Goal: Information Seeking & Learning: Learn about a topic

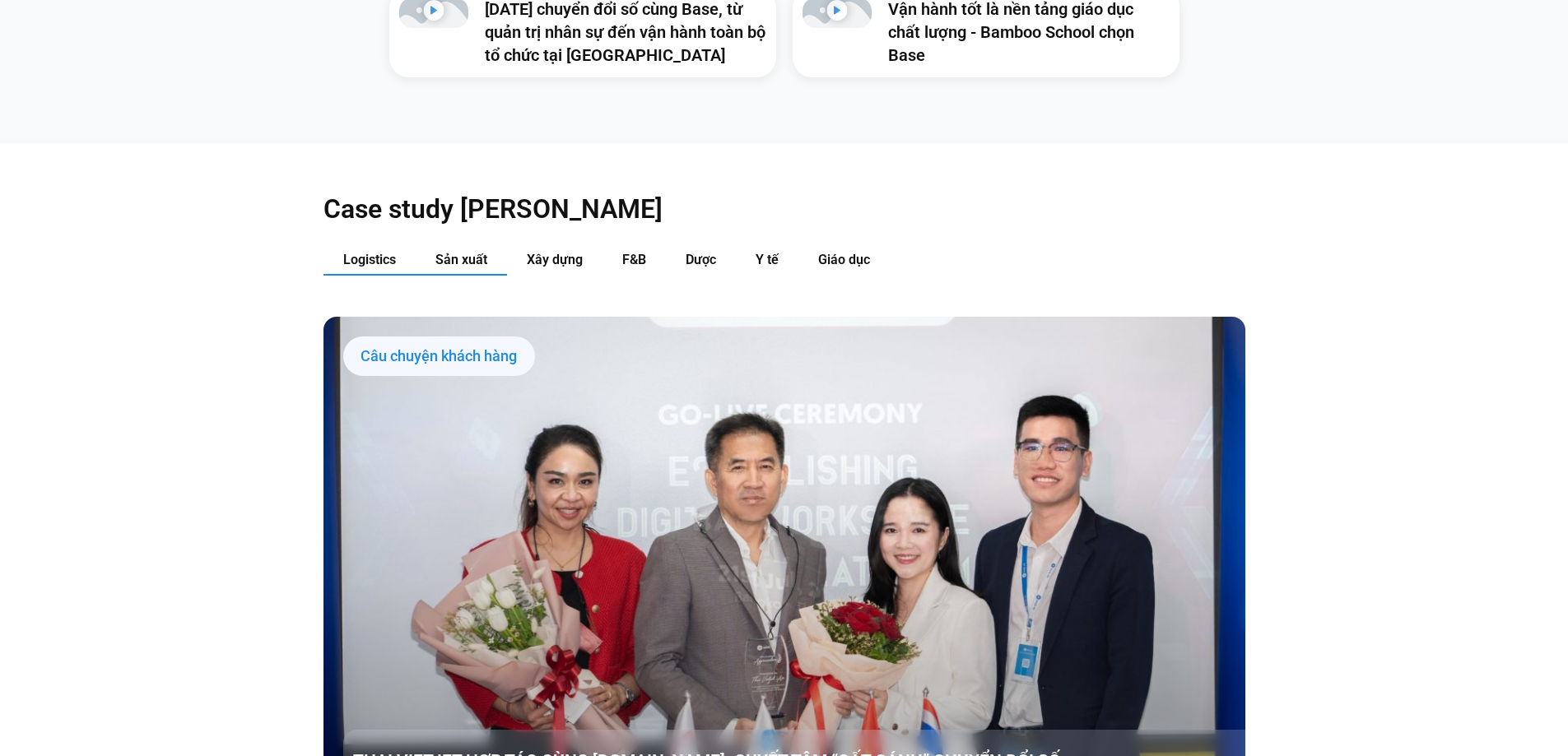
scroll to position [1803, 0]
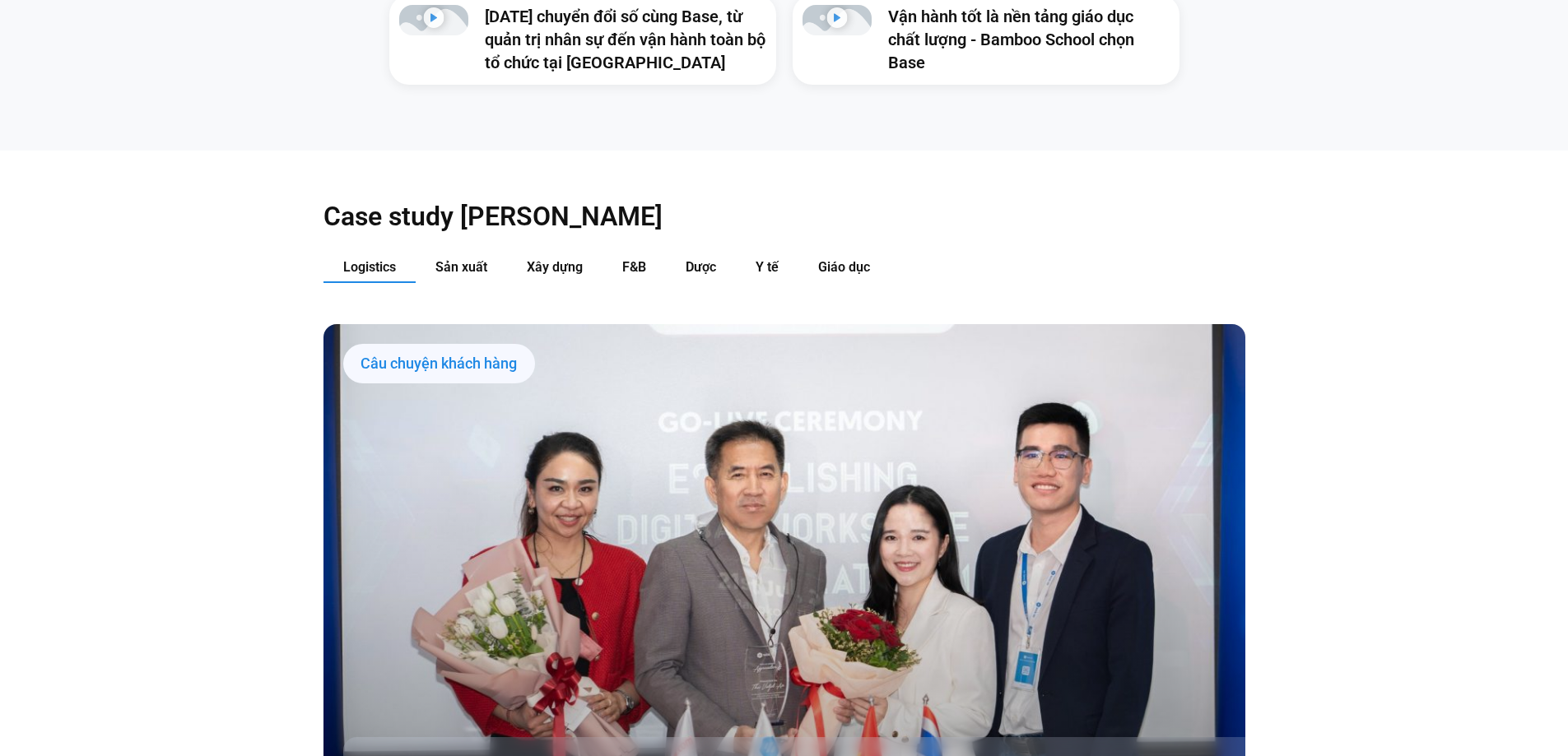
click at [470, 259] on span "Sản xuất" at bounding box center [461, 267] width 52 height 16
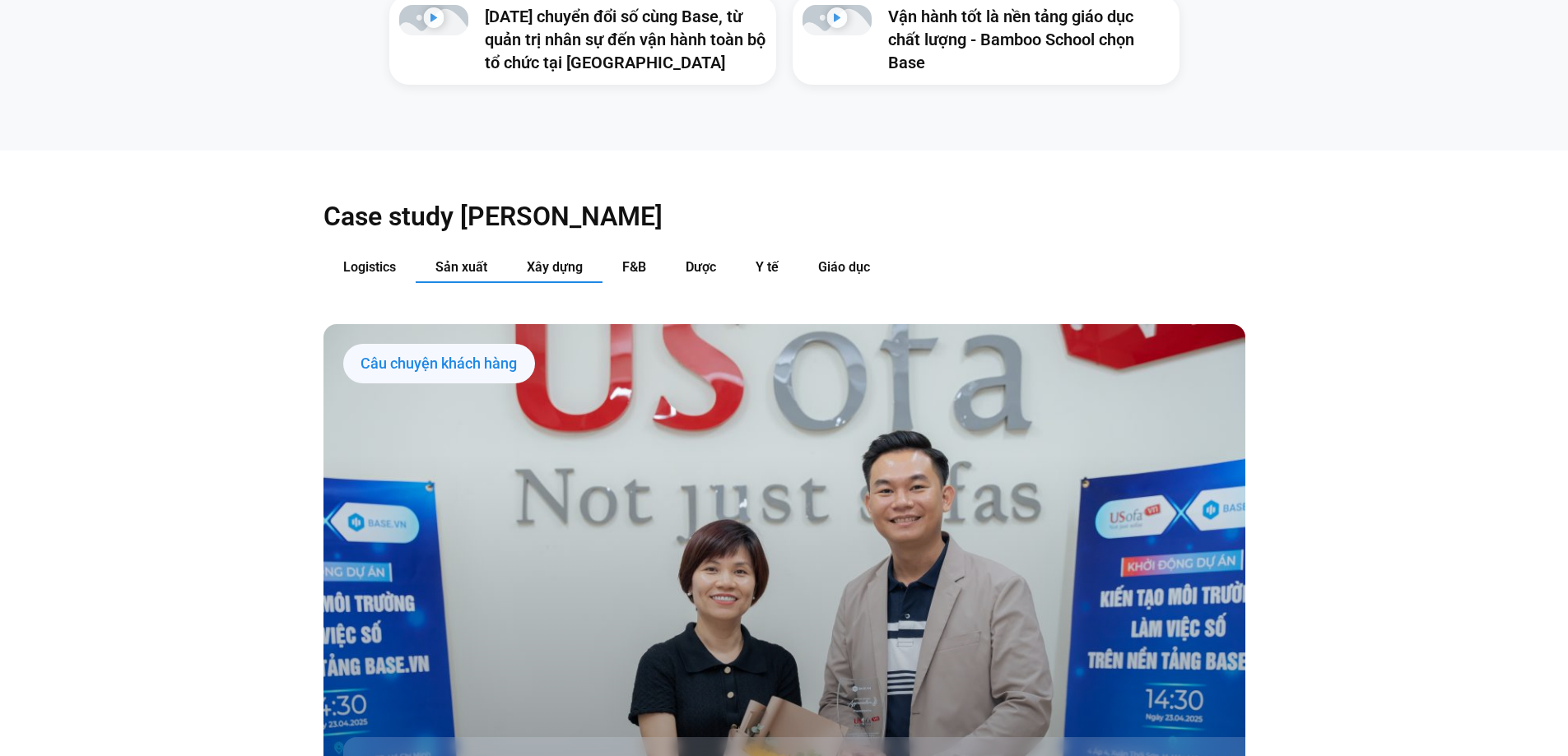
click at [585, 253] on button "Xây dựng" at bounding box center [554, 267] width 96 height 30
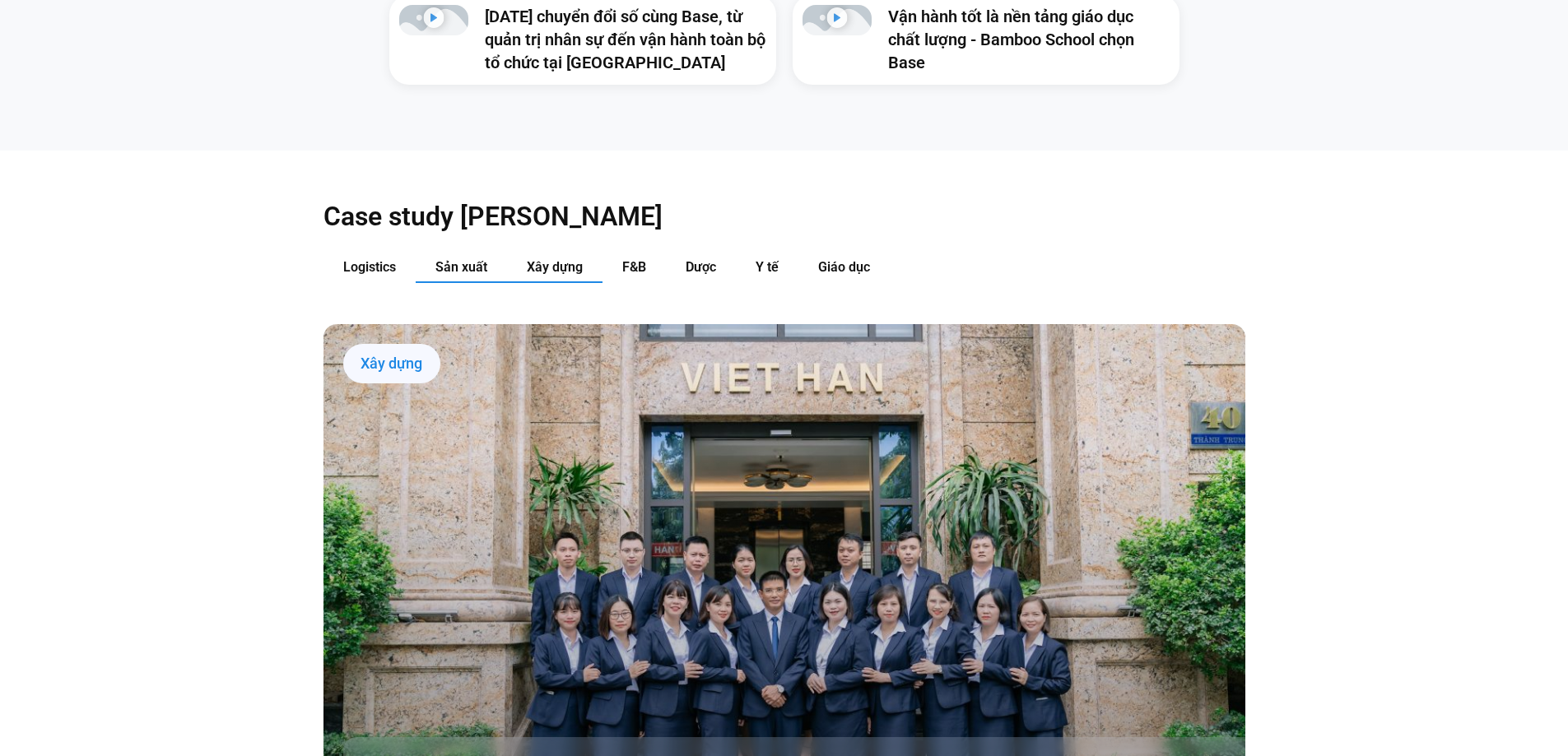
click at [491, 253] on button "Sản xuất" at bounding box center [462, 267] width 92 height 30
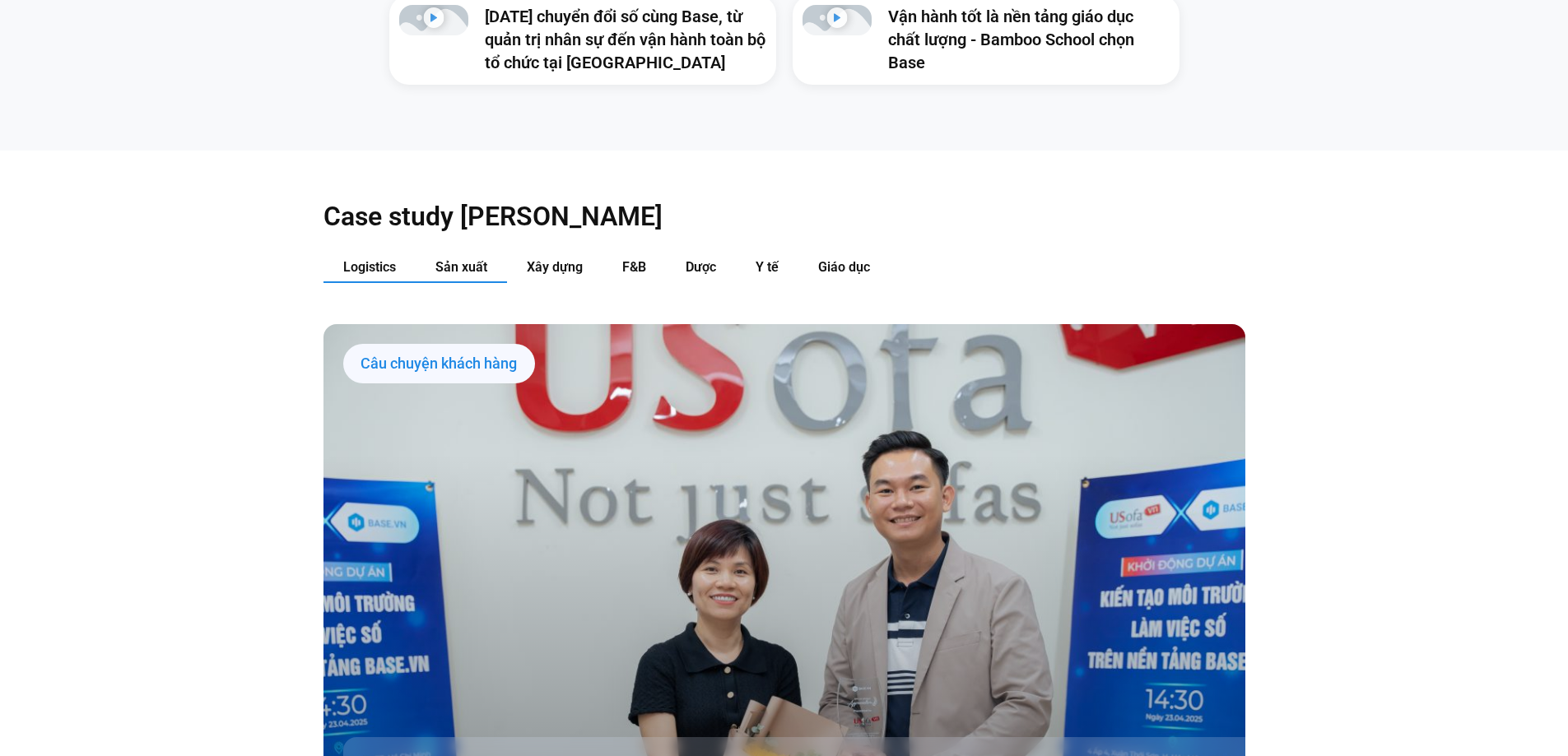
click at [382, 259] on span "Logistics" at bounding box center [370, 267] width 53 height 16
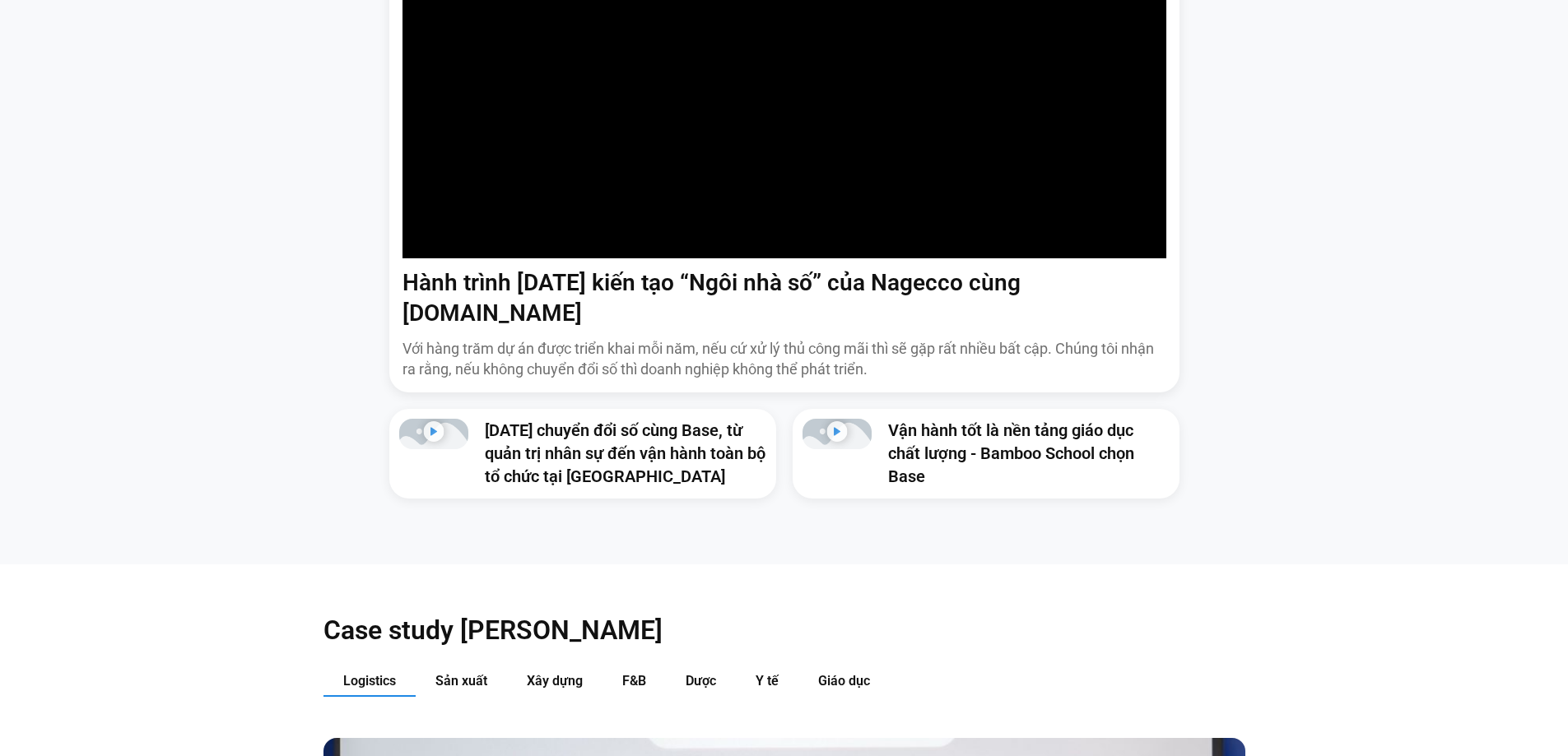
scroll to position [1391, 0]
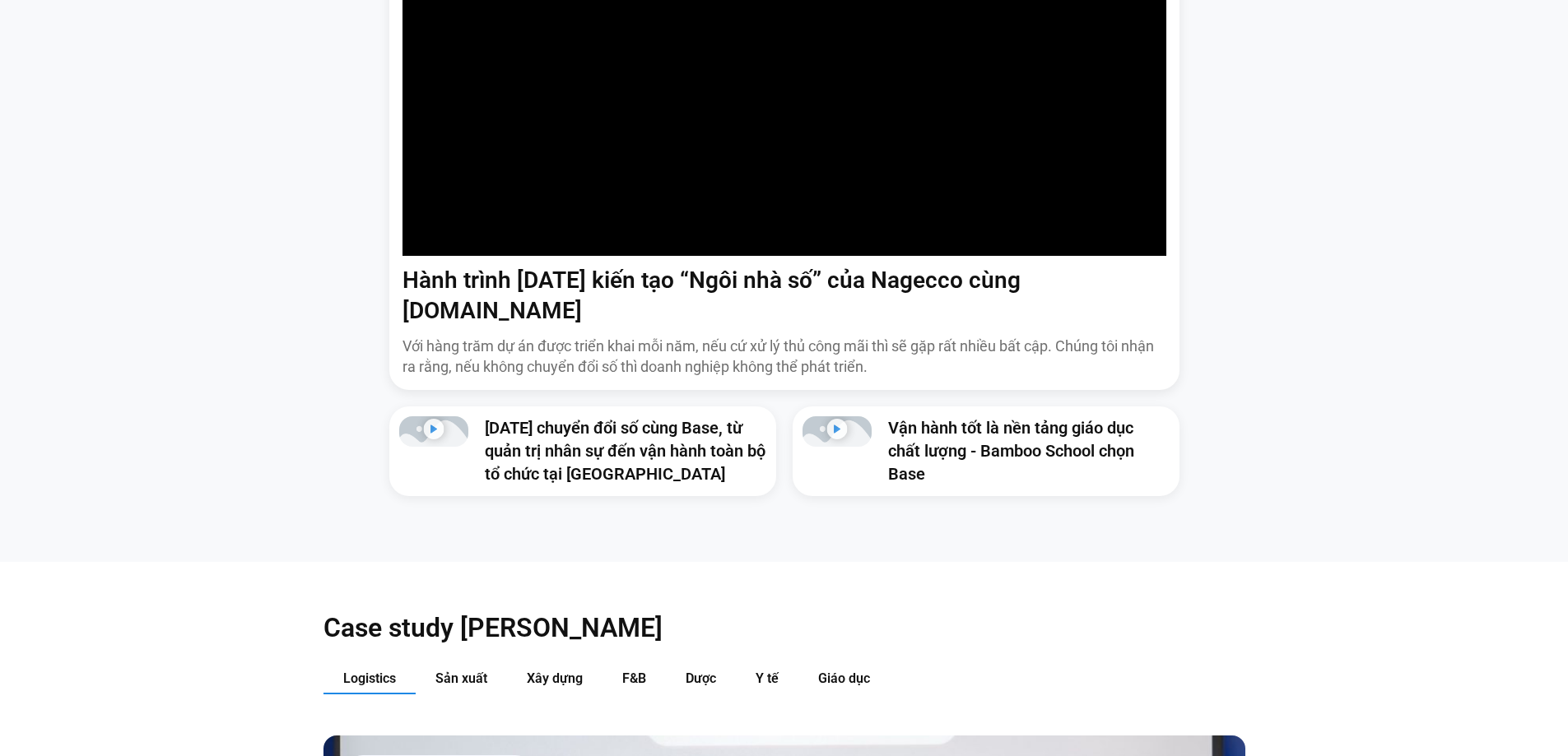
click at [352, 129] on div "Hành trình [DATE] kiến tạo “Ngôi nhà số” của Nagecco cùng [DOMAIN_NAME] Với hàn…" at bounding box center [784, 206] width 1543 height 580
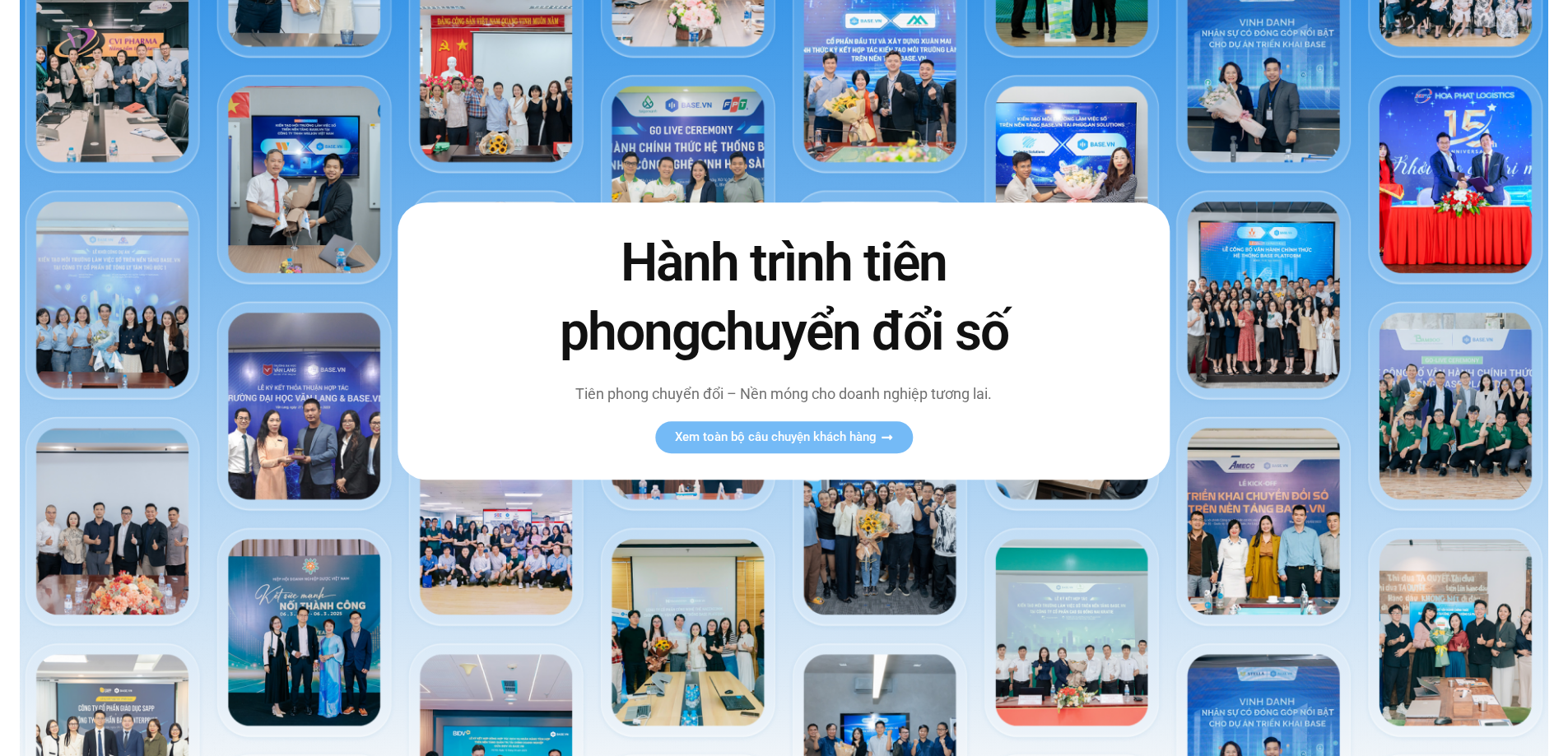
scroll to position [329, 0]
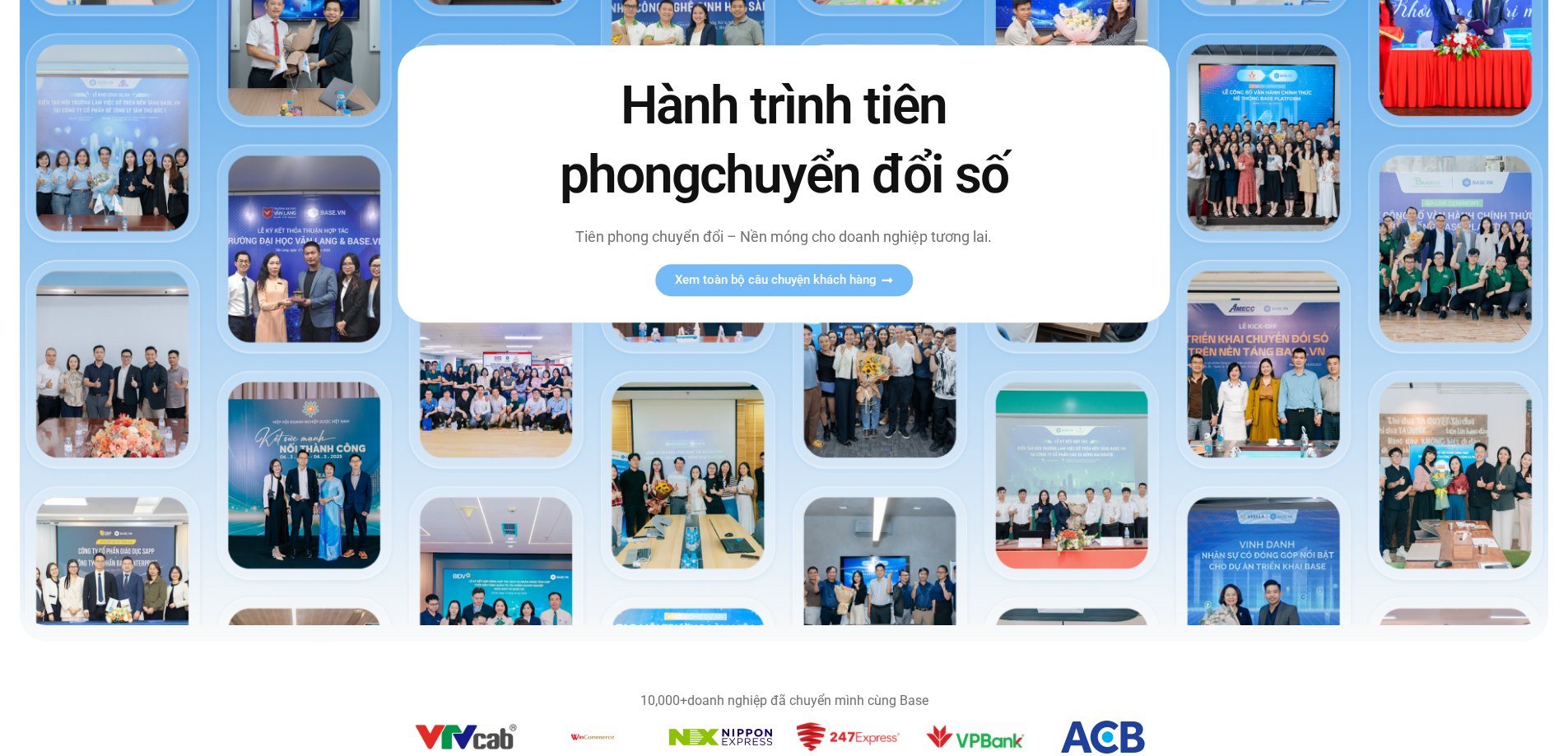
click at [307, 303] on img at bounding box center [784, 176] width 1528 height 898
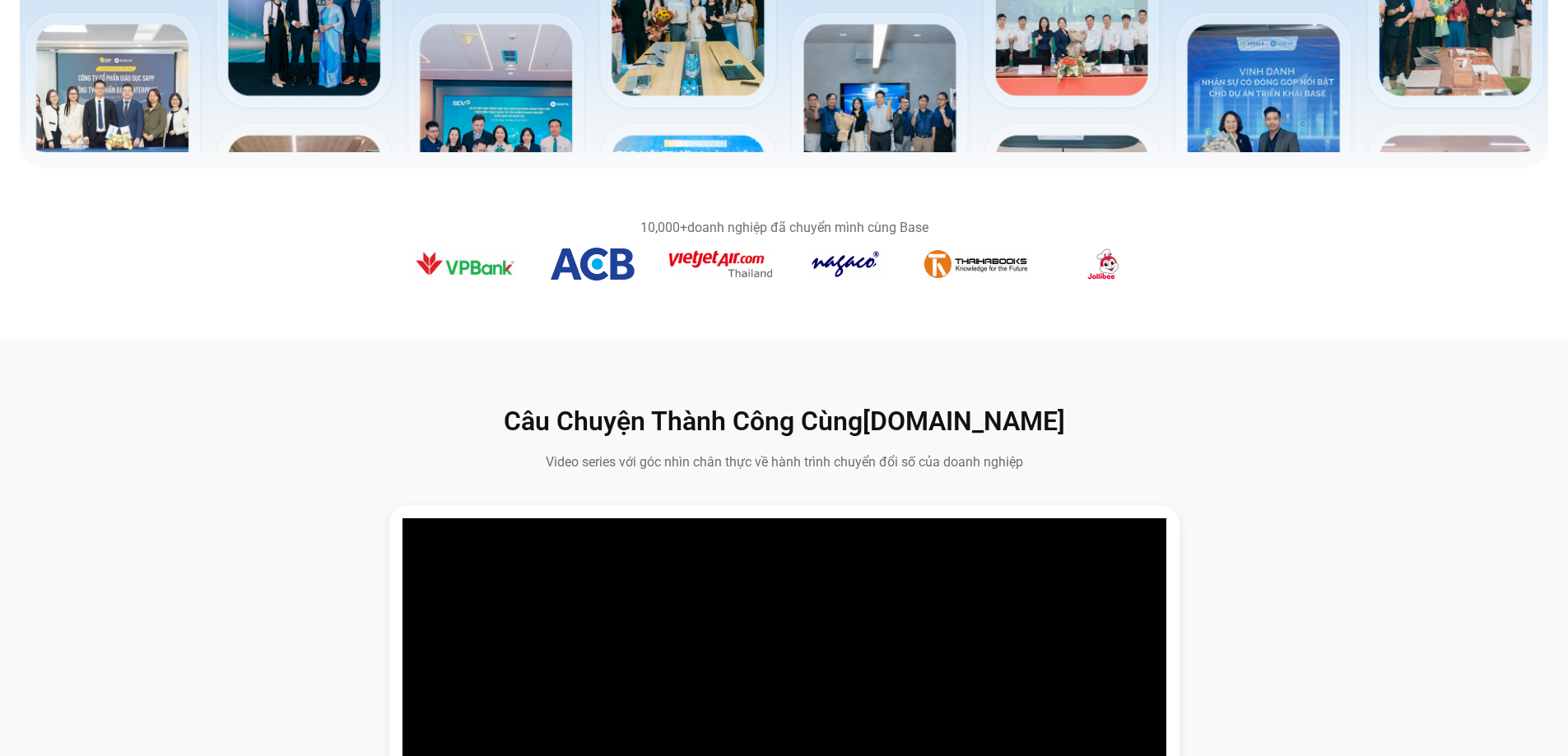
scroll to position [905, 0]
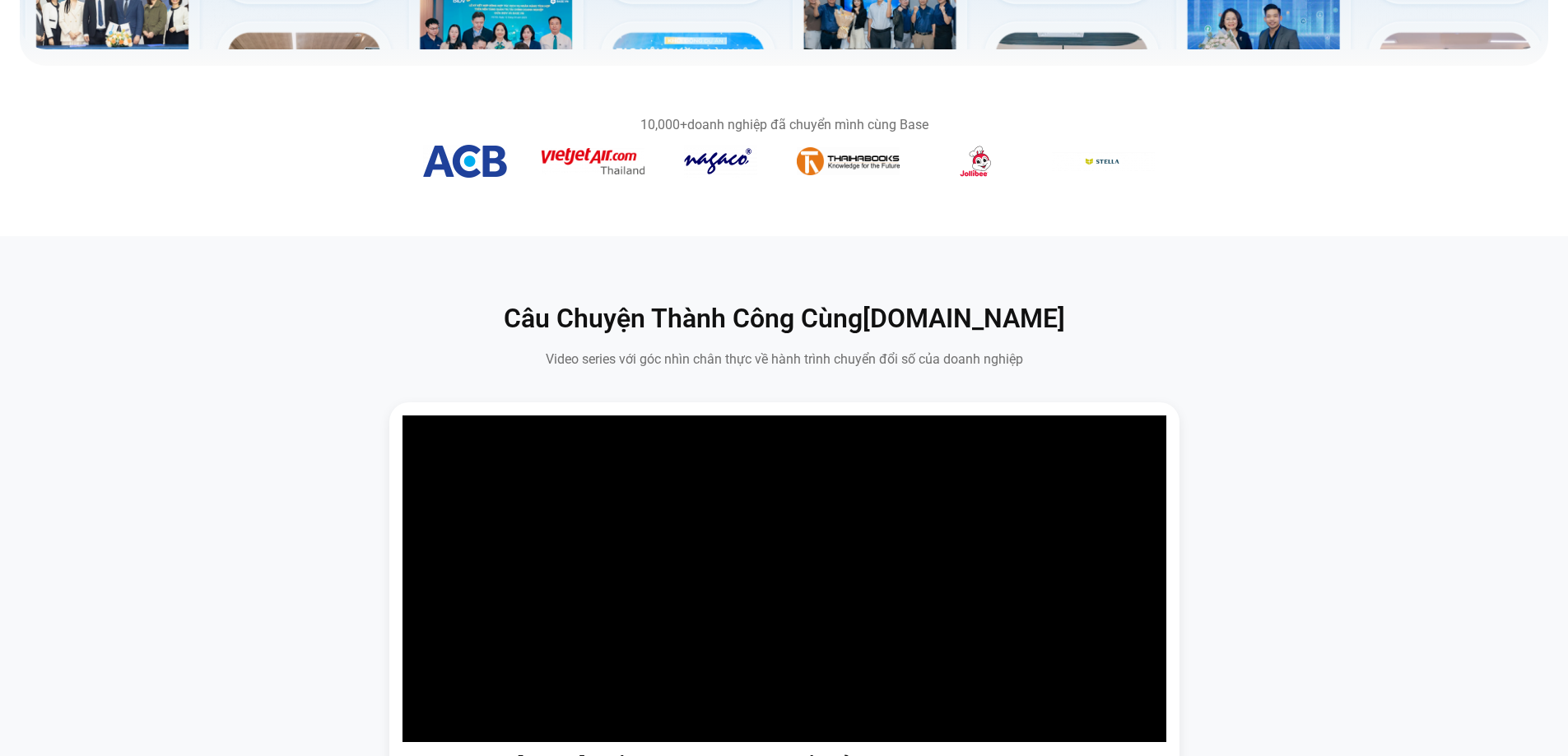
click at [392, 281] on section "Câu Chuyện Thành Công Cùng Base.vn Video series với góc nhìn chân thực về hành …" at bounding box center [784, 642] width 1568 height 813
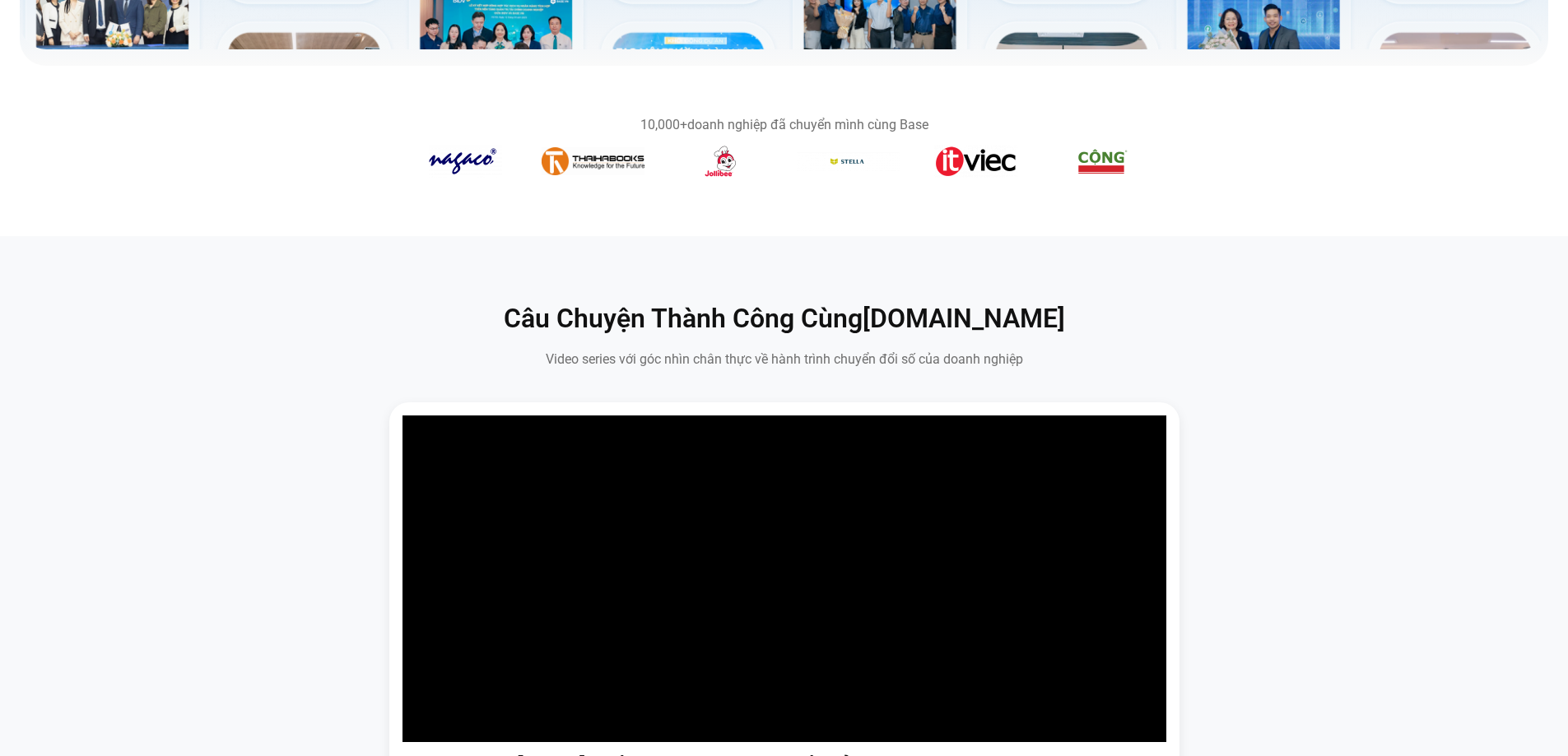
click at [392, 281] on section "Câu Chuyện Thành Công Cùng Base.vn Video series với góc nhìn chân thực về hành …" at bounding box center [784, 642] width 1568 height 813
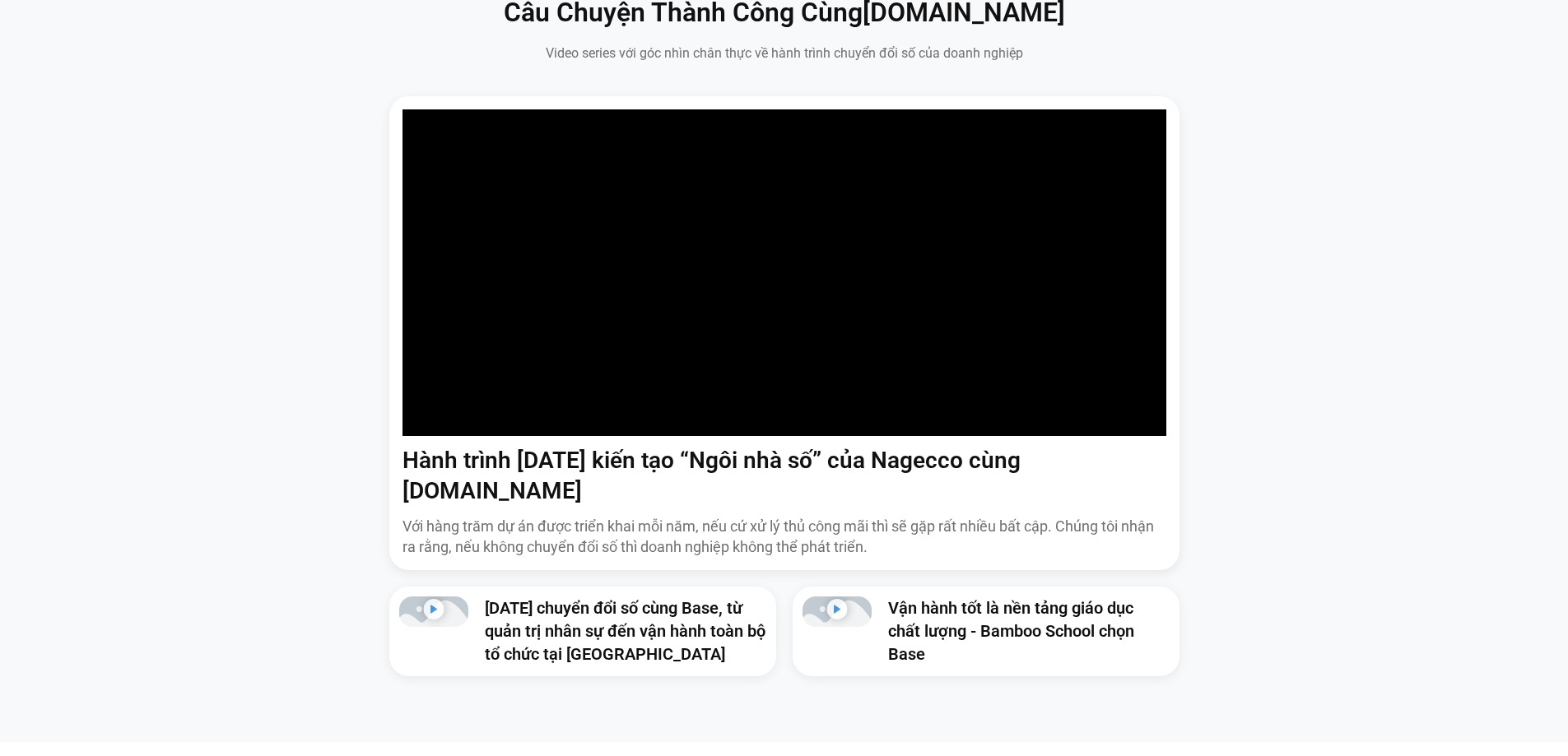
scroll to position [1234, 0]
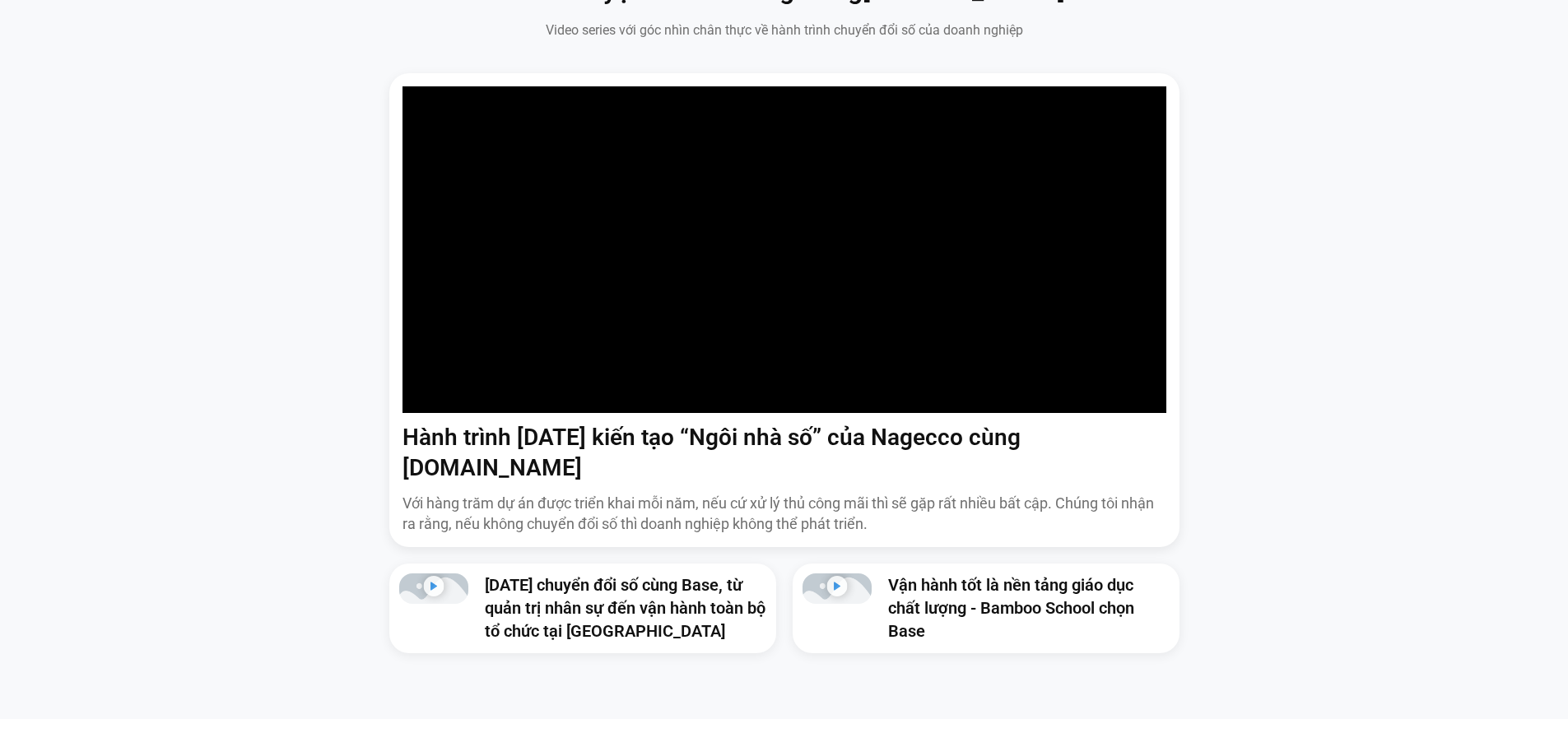
click at [368, 288] on div "Hành trình 6 năm kiến tạo “Ngôi nhà số” của Nagecco cùng Base.vn Với hàng trăm …" at bounding box center [784, 363] width 1543 height 580
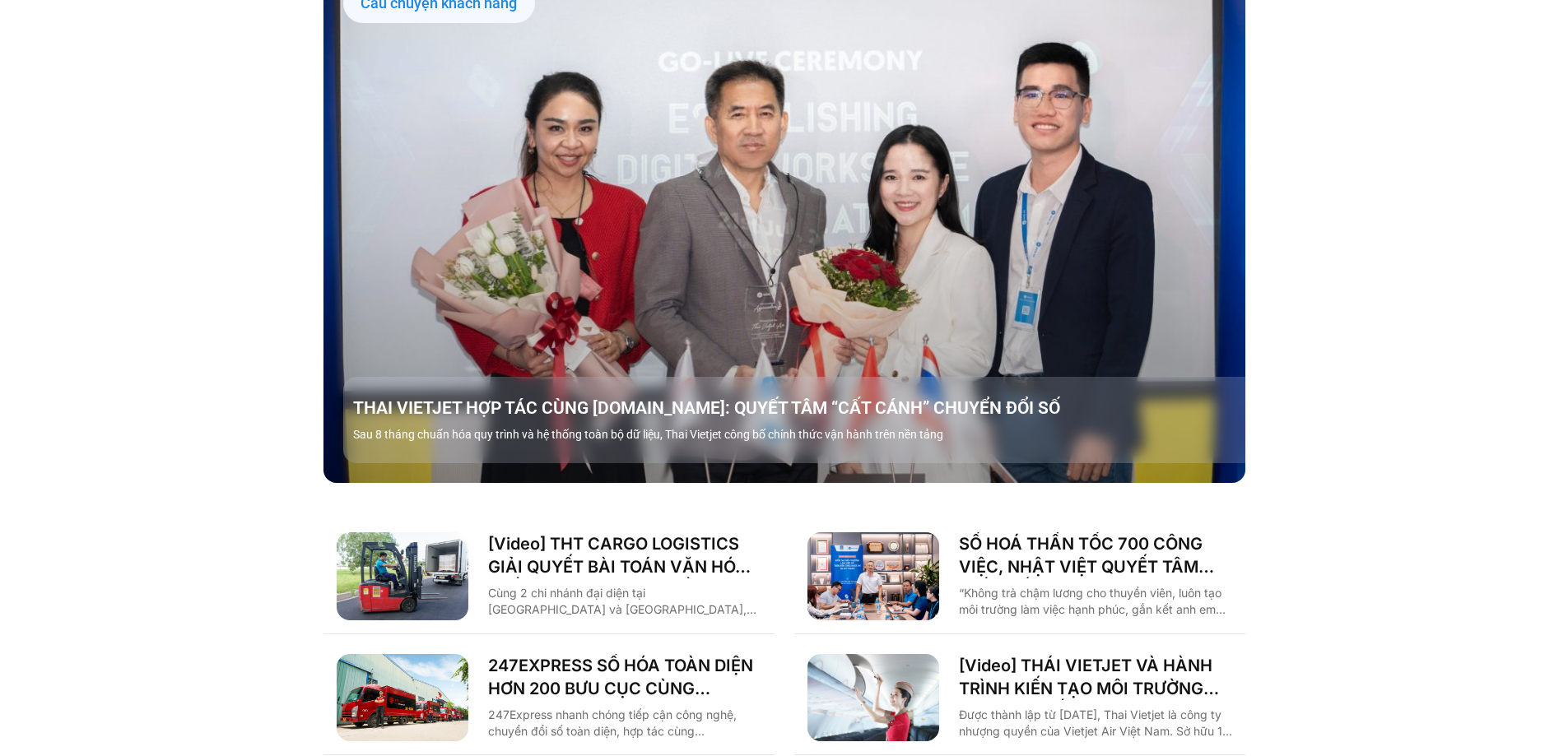
scroll to position [2386, 0]
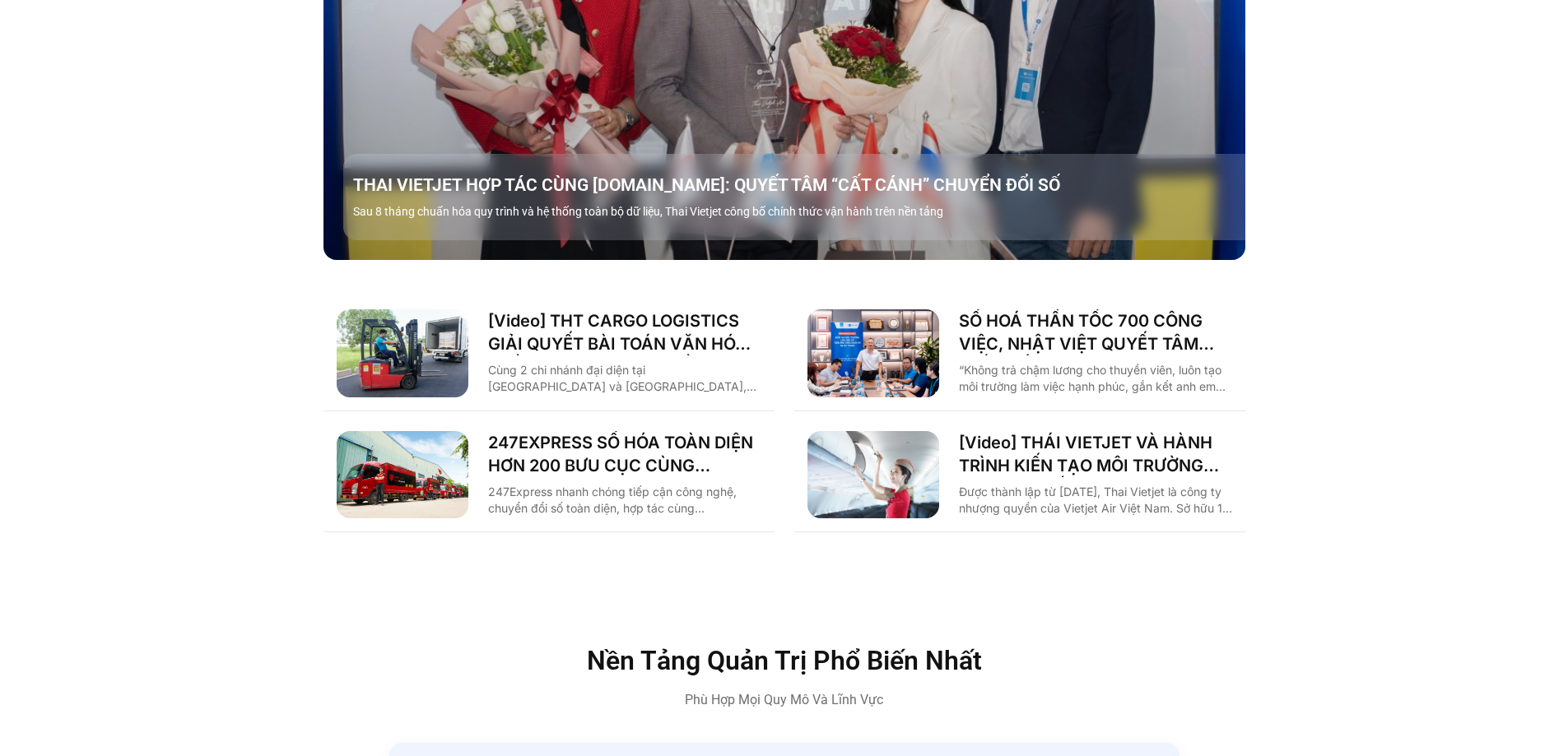
click at [869, 249] on div "Câu chuyện khách hàng THAI VIETJET HỢP TÁC CÙNG BASE.VN: QUYẾT TÂM “CẤT CÁNH” C…" at bounding box center [784, 136] width 922 height 791
click at [871, 256] on div "Câu chuyện khách hàng THAI VIETJET HỢP TÁC CÙNG BASE.VN: QUYẾT TÂM “CẤT CÁNH” C…" at bounding box center [784, 136] width 922 height 791
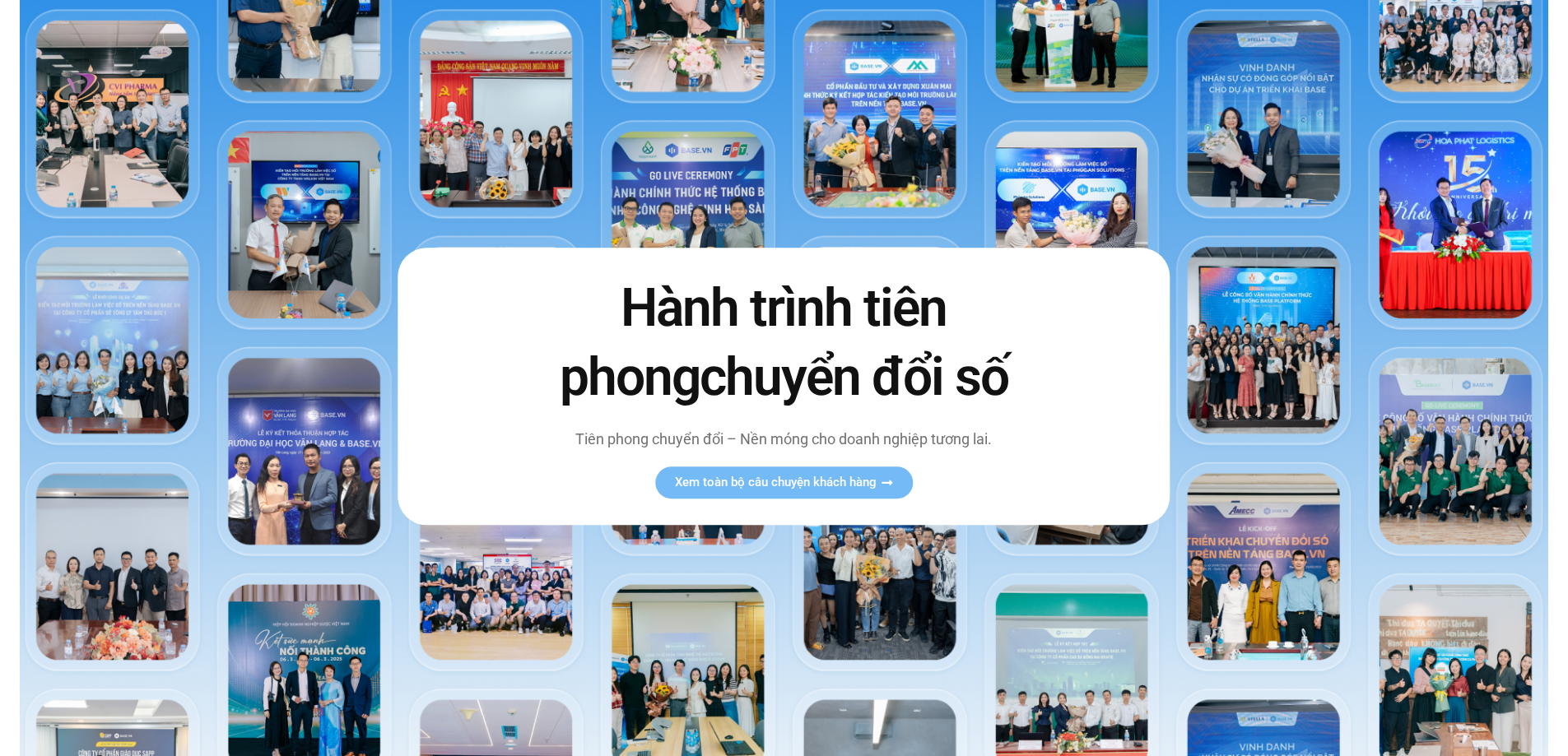
scroll to position [0, 0]
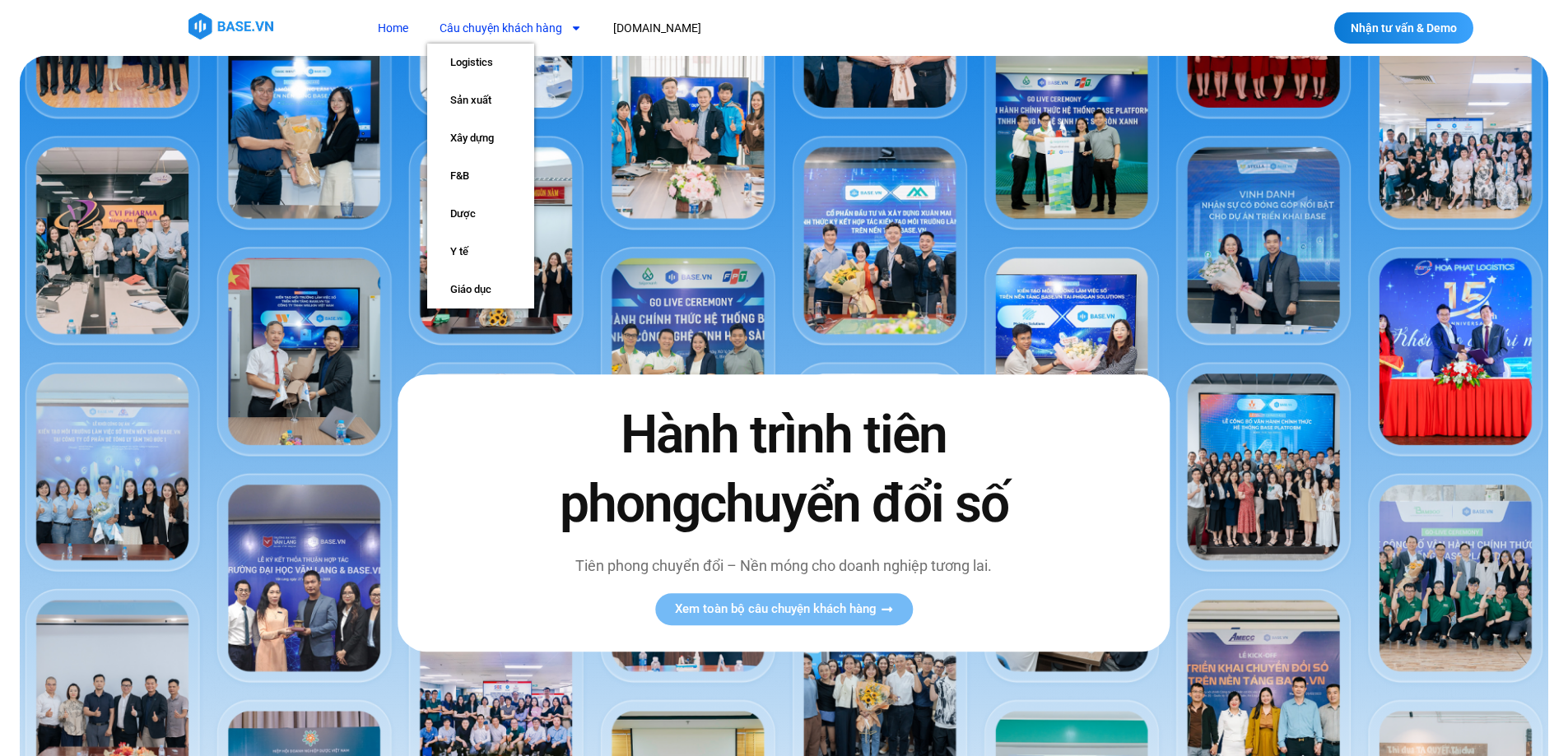
click at [488, 21] on link "Câu chuyện khách hàng" at bounding box center [510, 27] width 167 height 30
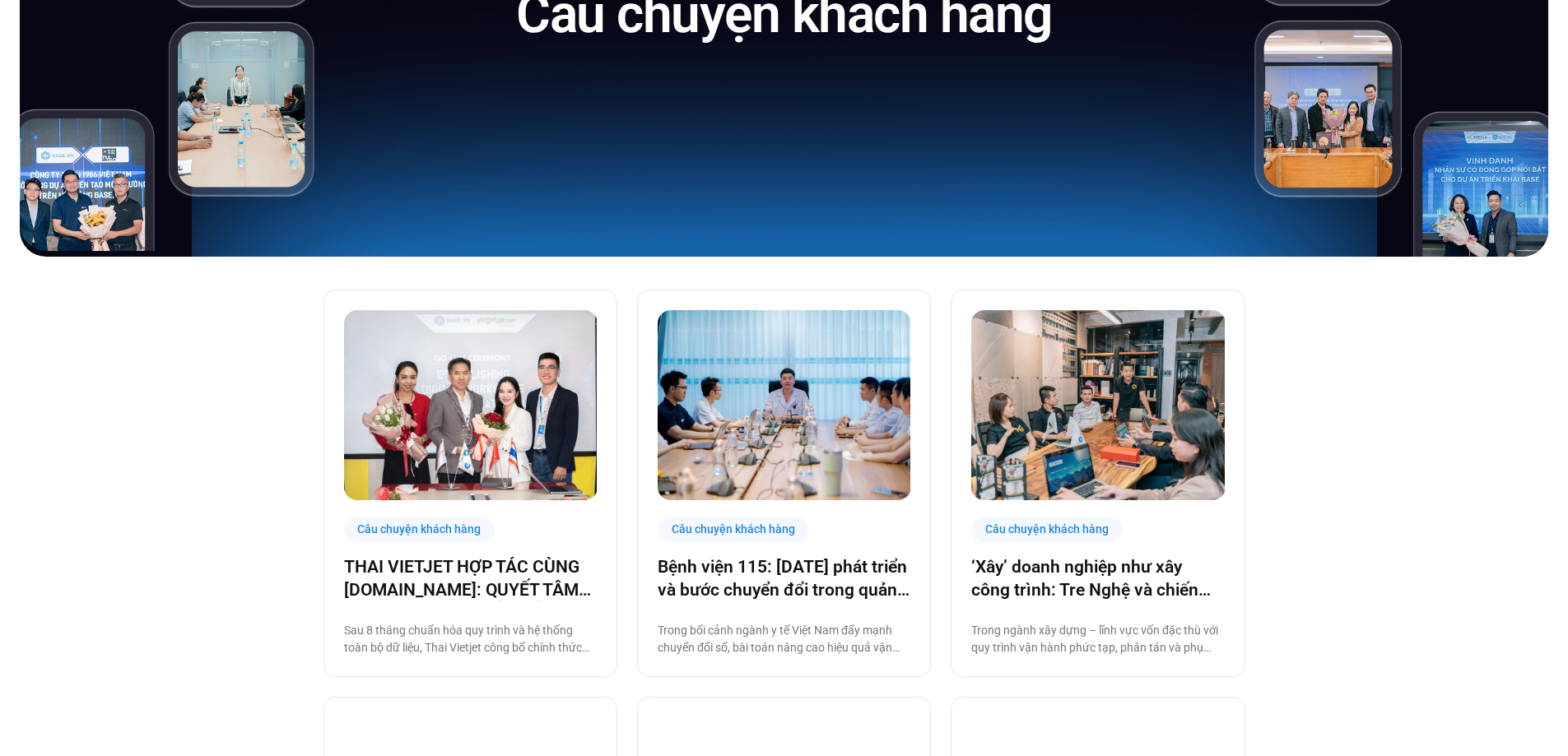
scroll to position [412, 0]
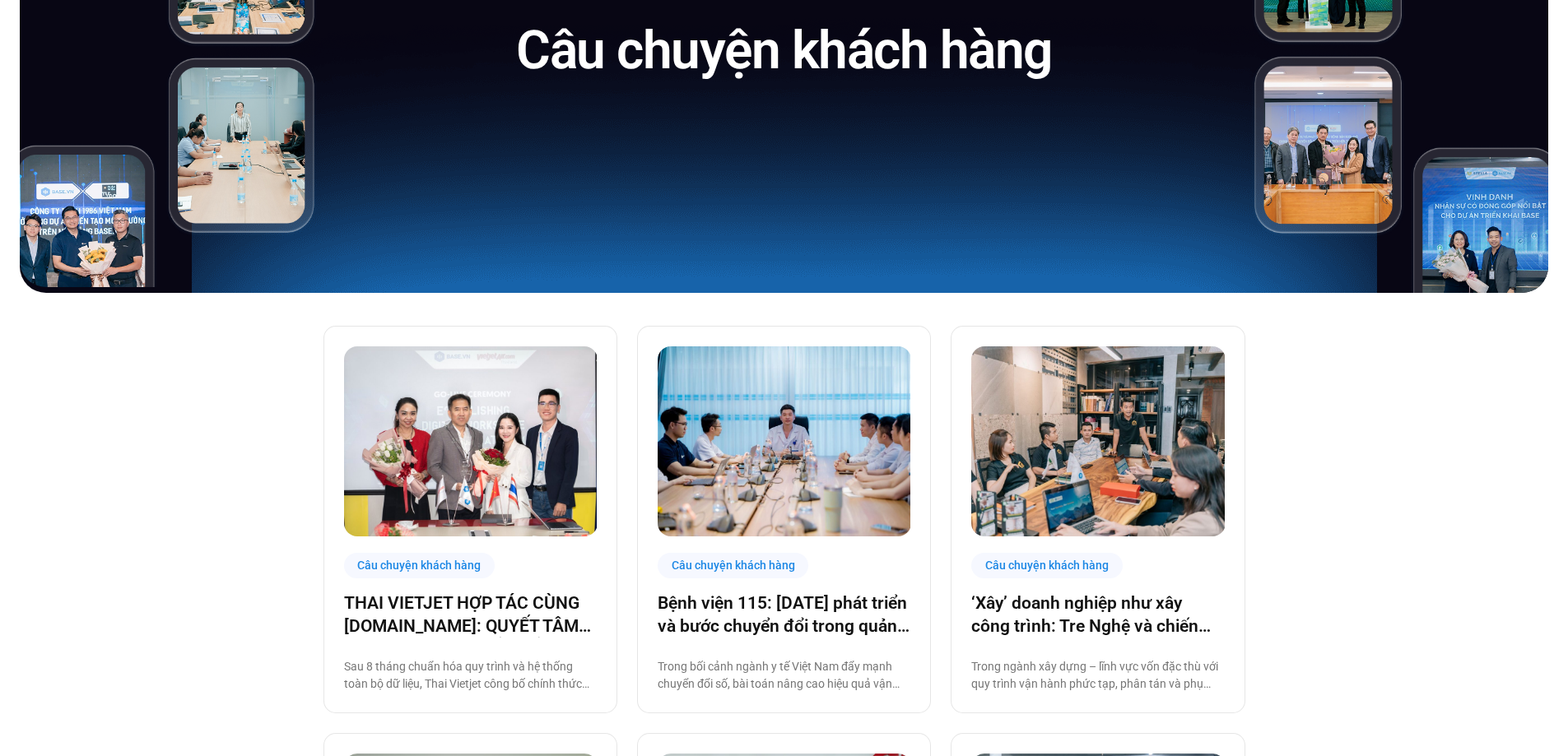
scroll to position [0, 0]
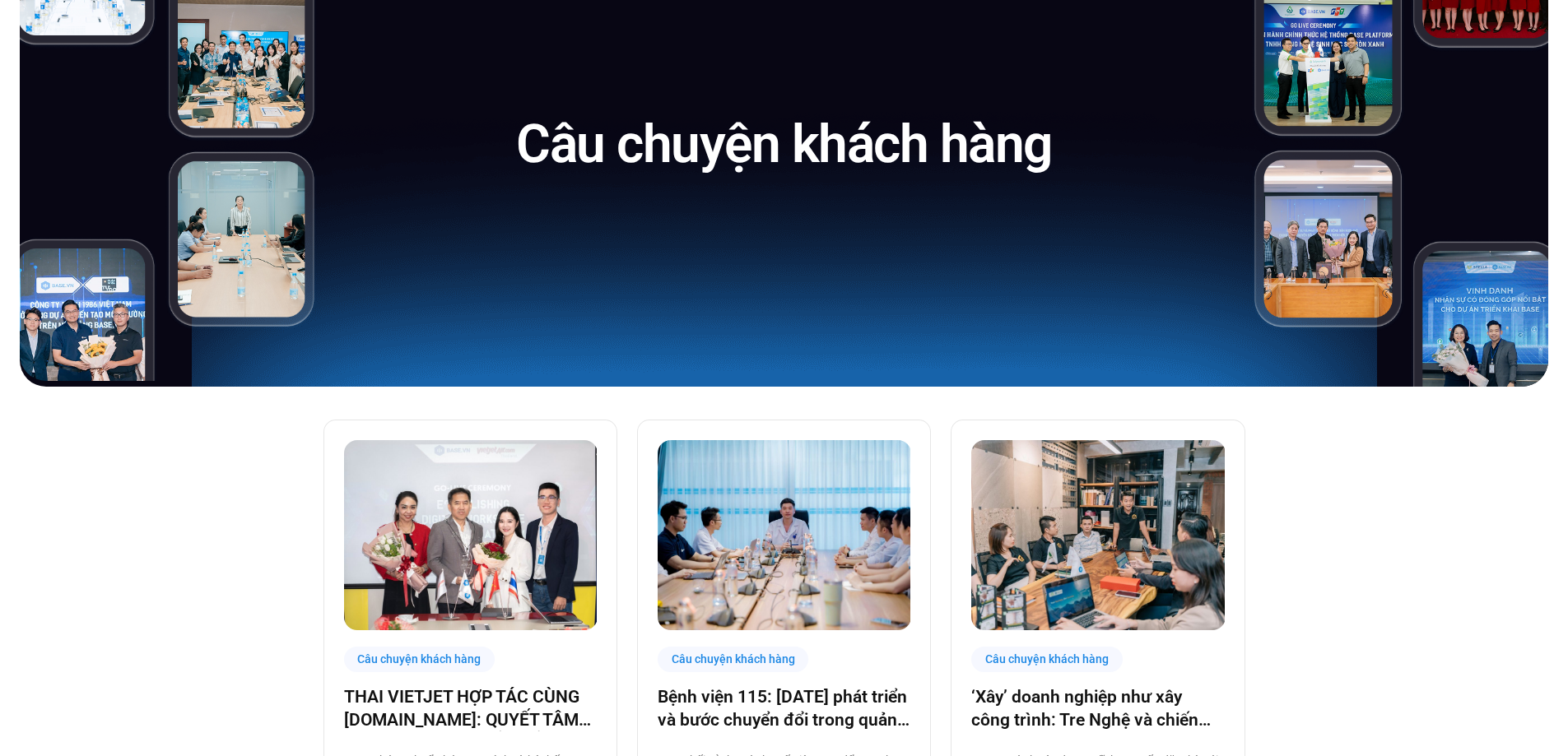
scroll to position [329, 0]
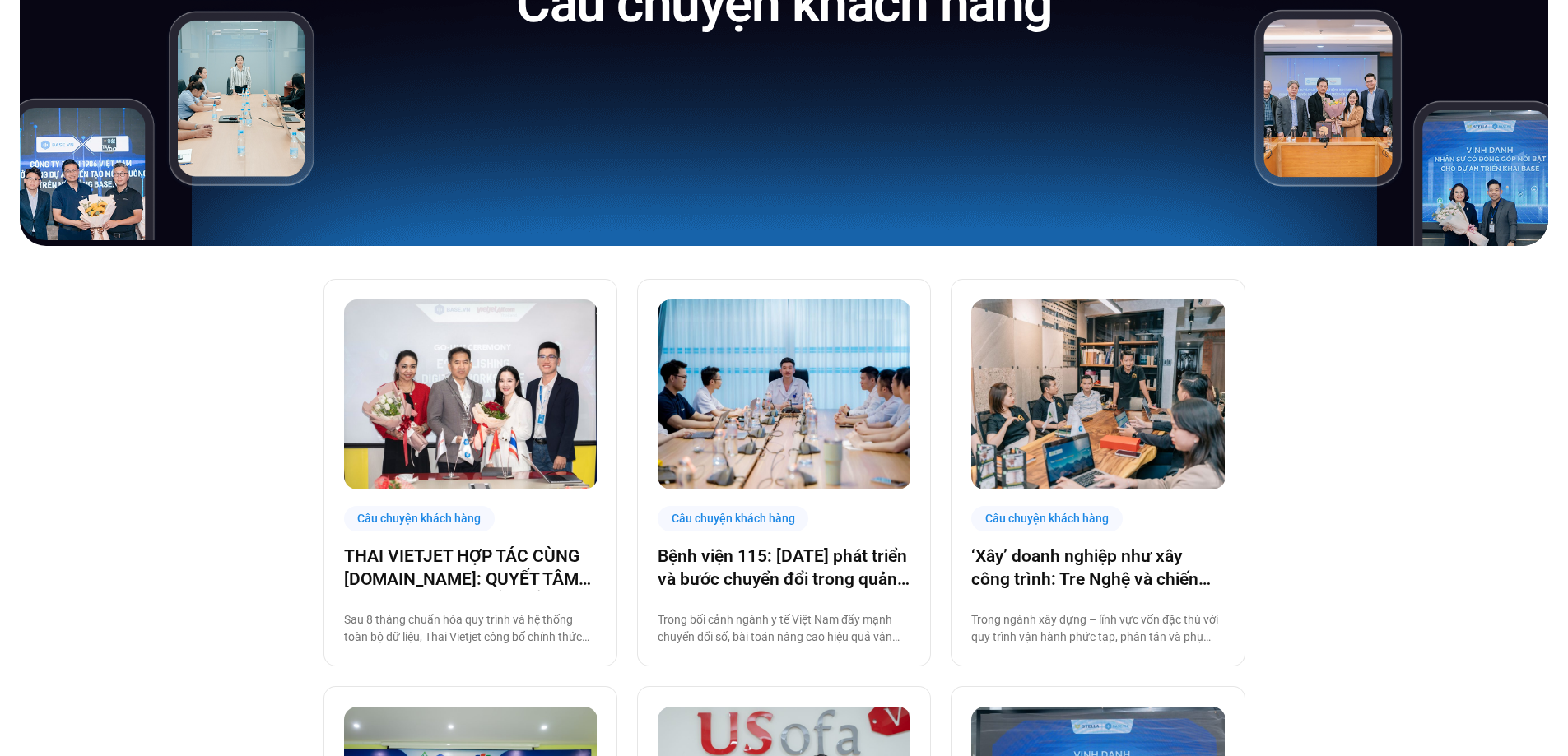
scroll to position [412, 0]
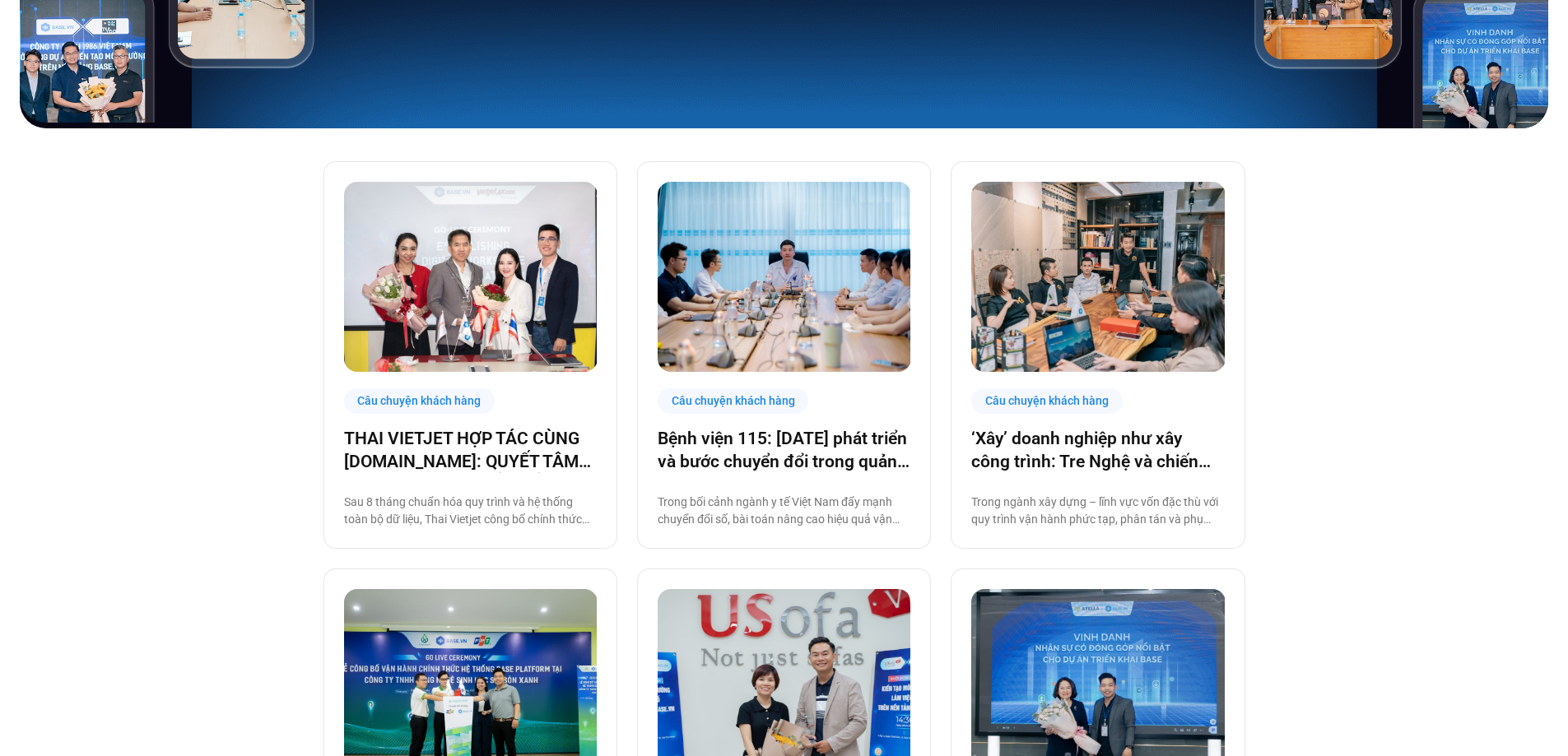
click at [773, 402] on div "Câu chuyện khách hàng" at bounding box center [733, 401] width 151 height 25
click at [786, 333] on img at bounding box center [784, 276] width 254 height 190
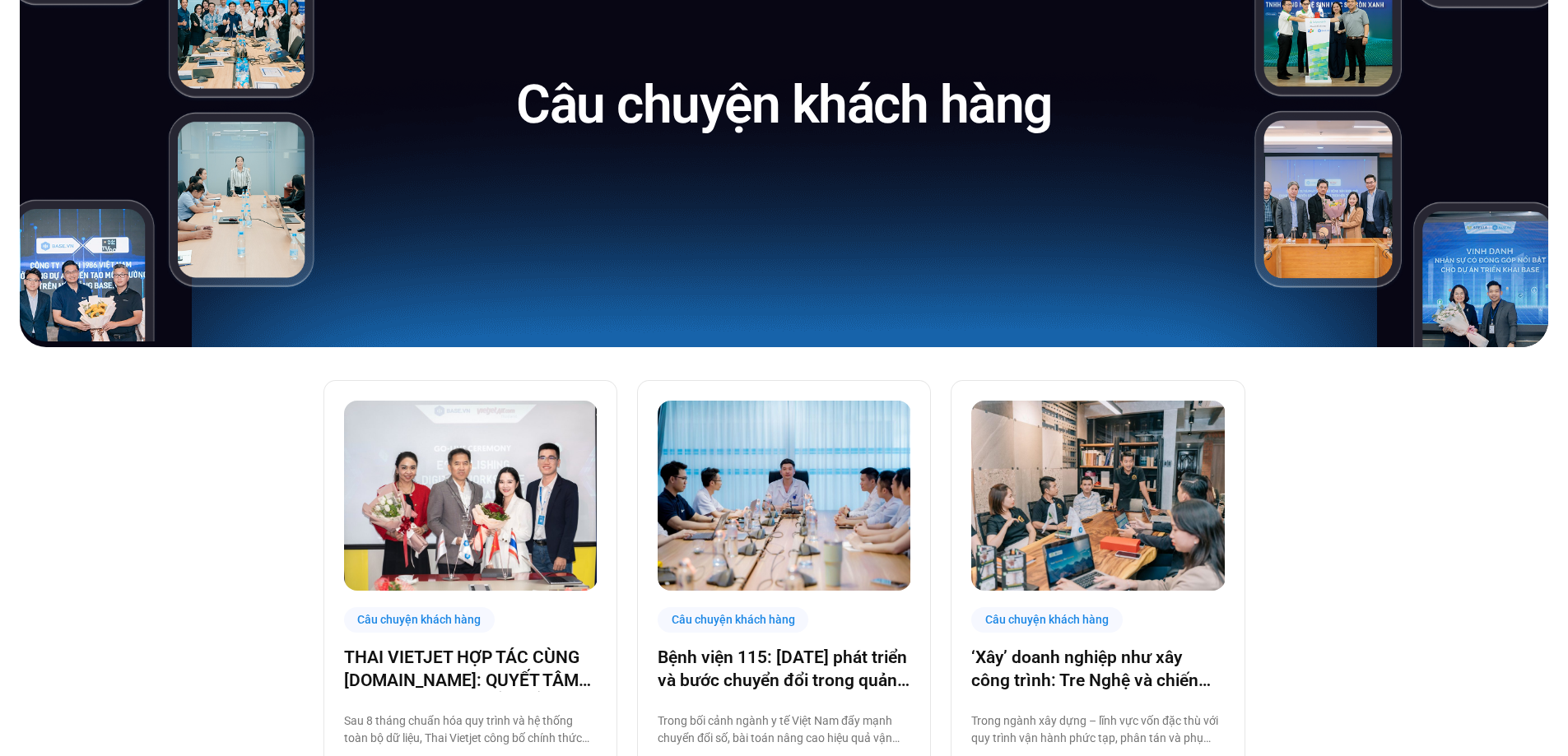
scroll to position [329, 0]
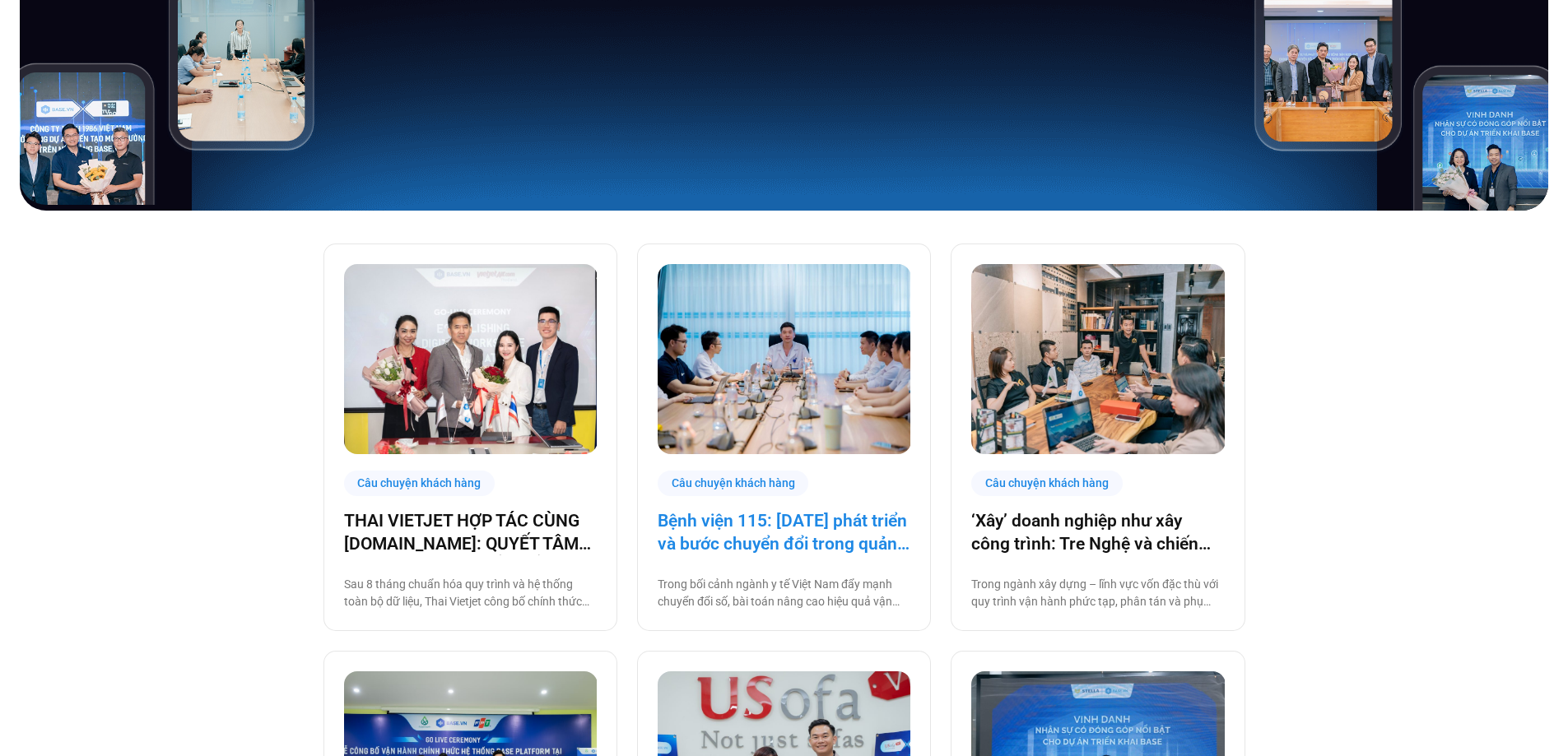
click at [744, 535] on link "Bệnh viện 115: [DATE] phát triển và bước chuyển đổi trong quản trị bệnh viện tư…" at bounding box center [784, 532] width 253 height 46
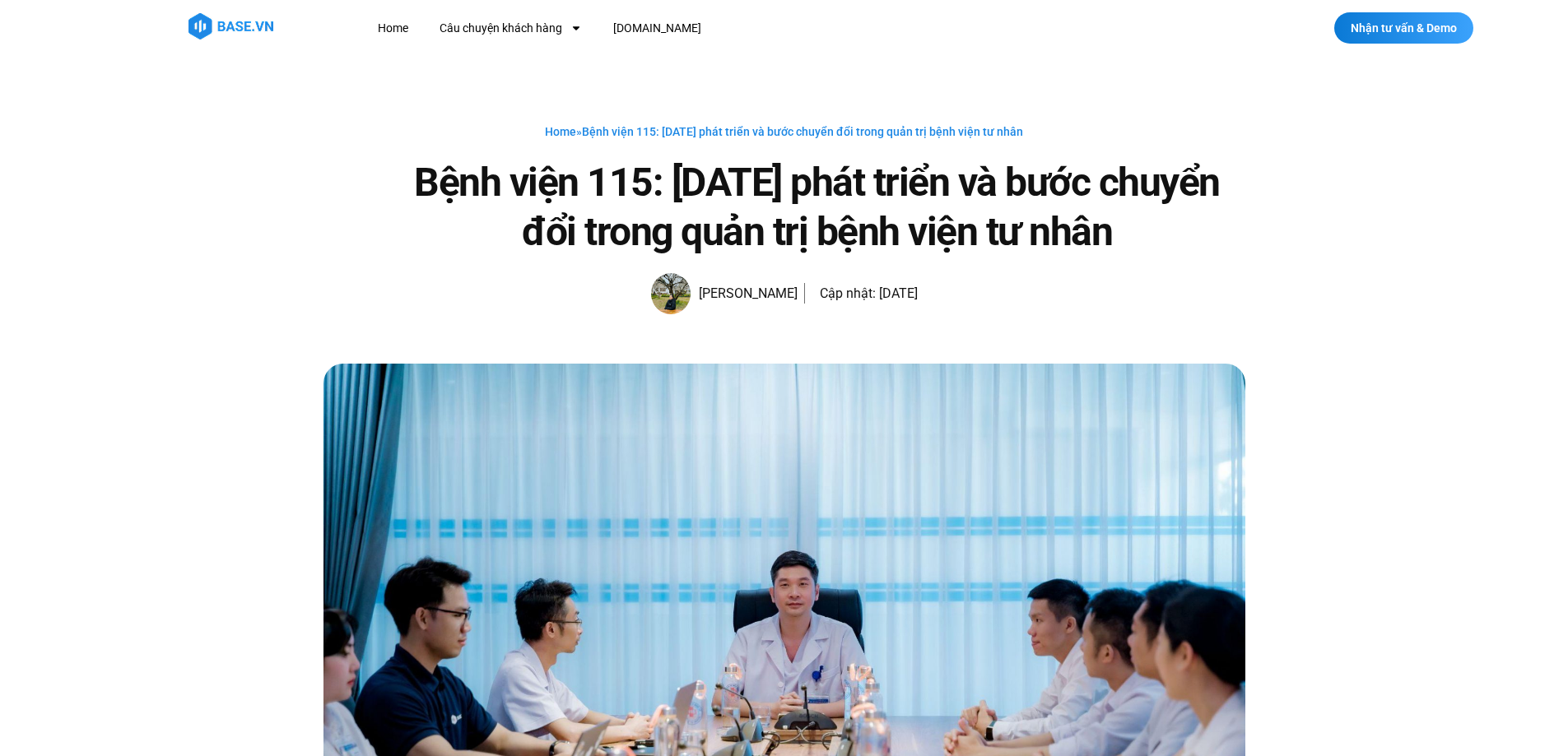
click at [981, 218] on h1 "Bệnh viện 115: [DATE] phát triển và bước chuyển đổi trong quản trị bệnh viện tư…" at bounding box center [817, 207] width 856 height 99
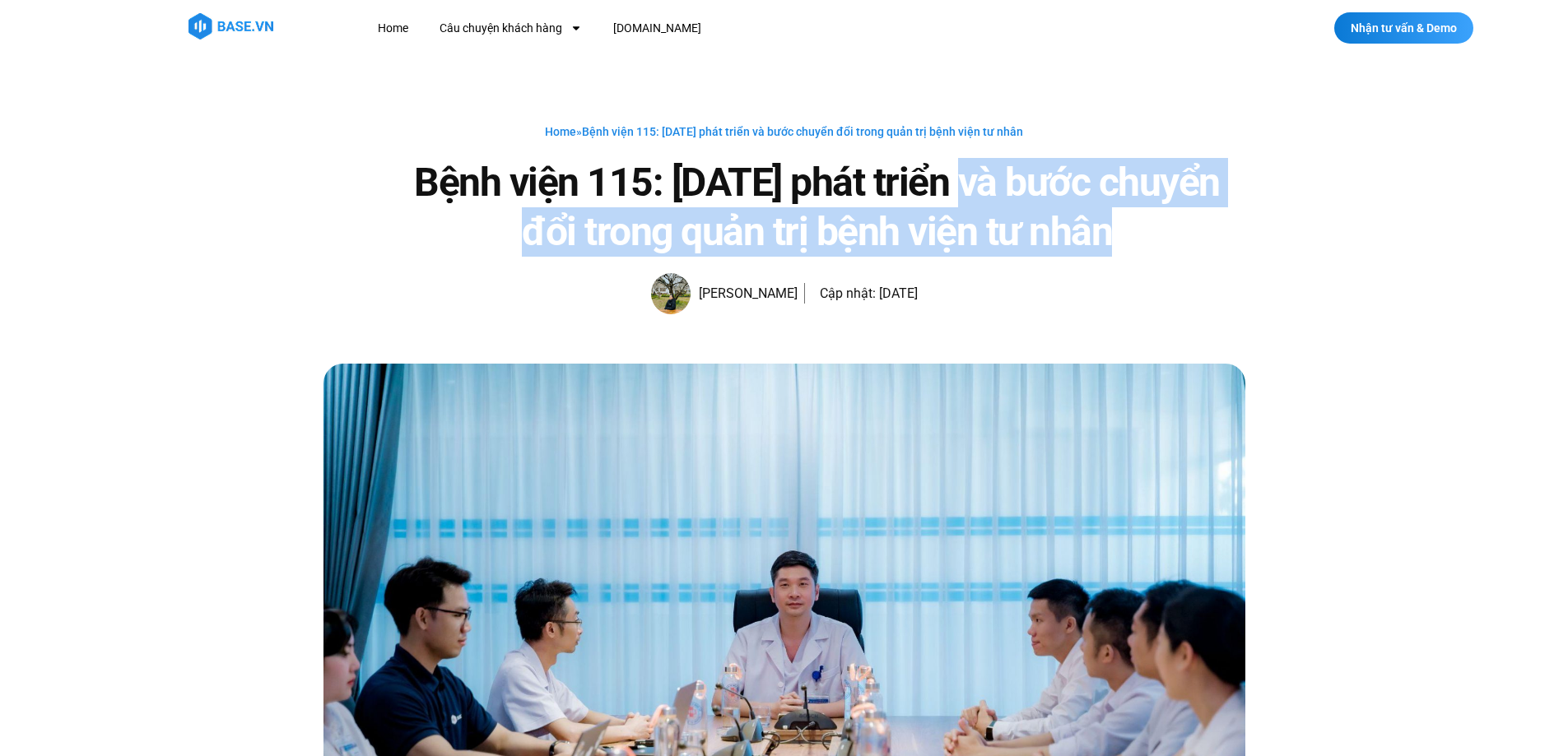
drag, startPoint x: 966, startPoint y: 191, endPoint x: 1136, endPoint y: 235, distance: 175.6
click at [1136, 235] on h1 "Bệnh viện 115: [DATE] phát triển và bước chuyển đổi trong quản trị bệnh viện tư…" at bounding box center [817, 207] width 856 height 99
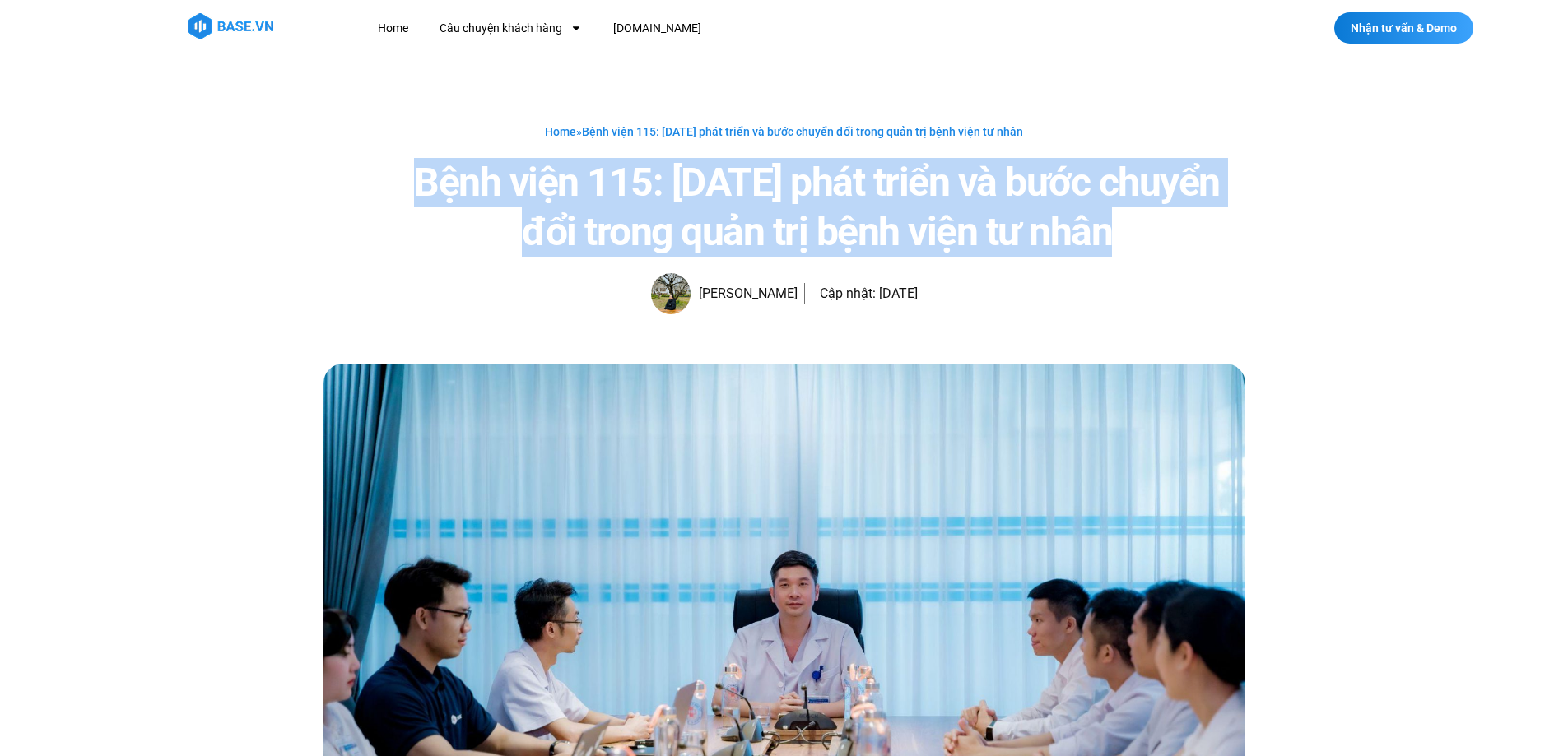
drag, startPoint x: 1136, startPoint y: 235, endPoint x: 422, endPoint y: 161, distance: 717.8
click at [422, 161] on h1 "Bệnh viện 115: [DATE] phát triển và bước chuyển đổi trong quản trị bệnh viện tư…" at bounding box center [817, 207] width 856 height 99
click at [543, 177] on h1 "Bệnh viện 115: [DATE] phát triển và bước chuyển đổi trong quản trị bệnh viện tư…" at bounding box center [817, 207] width 856 height 99
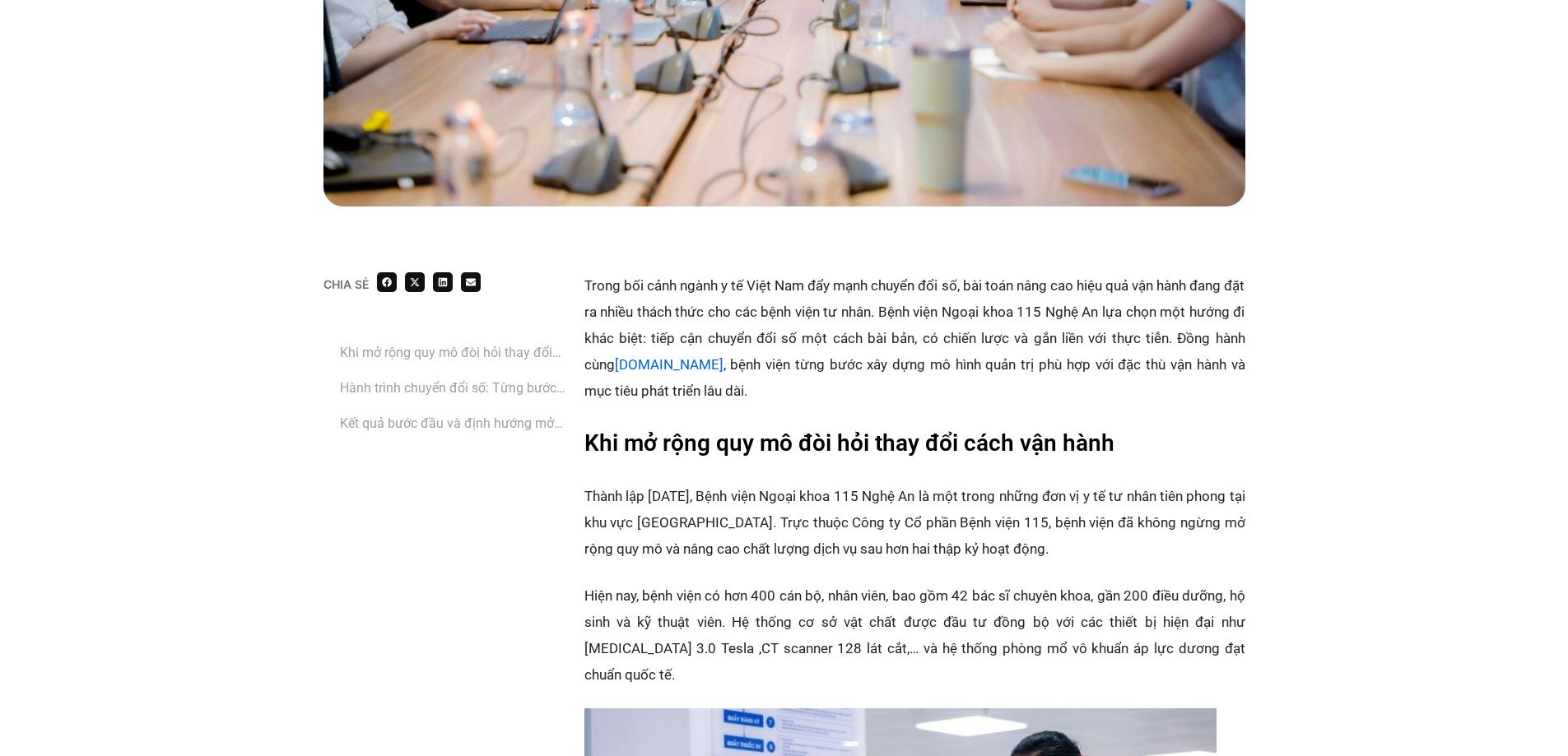
scroll to position [905, 0]
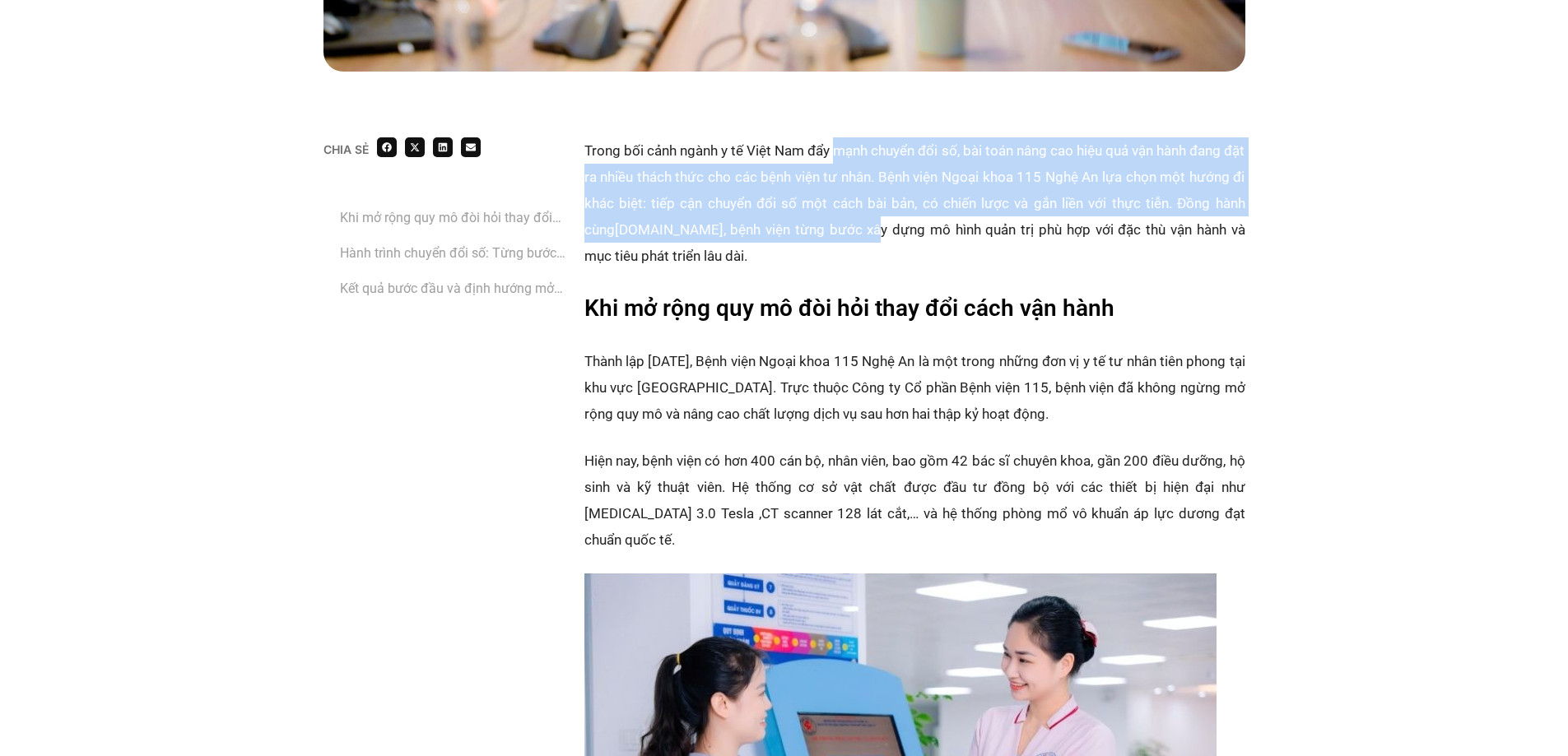
drag, startPoint x: 846, startPoint y: 155, endPoint x: 859, endPoint y: 229, distance: 75.1
click at [859, 229] on p "Trong bối cảnh ngành y tế Việt Nam đẩy mạnh chuyển đổi số, bài toán nâng cao hi…" at bounding box center [914, 203] width 661 height 132
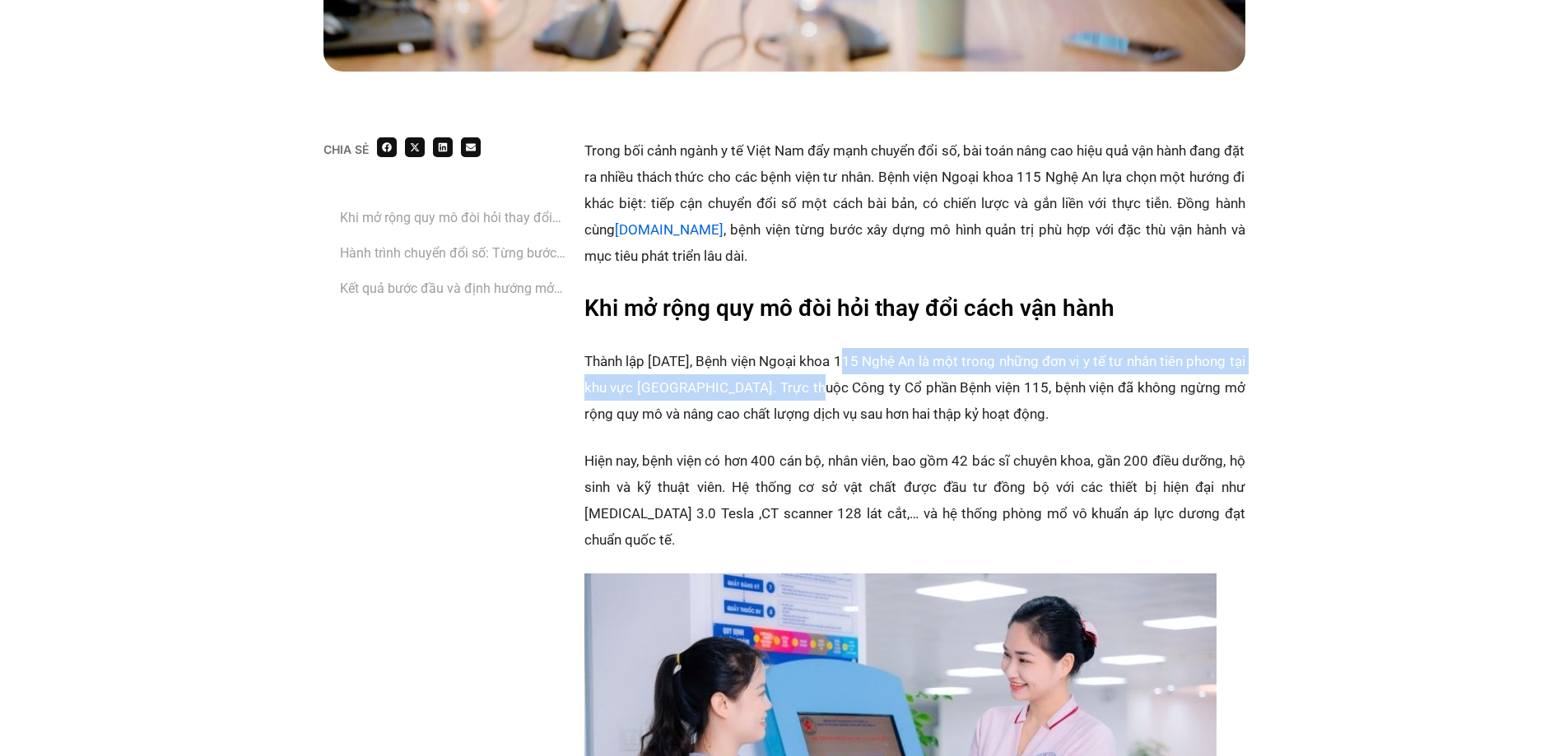
drag, startPoint x: 863, startPoint y: 332, endPoint x: 865, endPoint y: 391, distance: 59.0
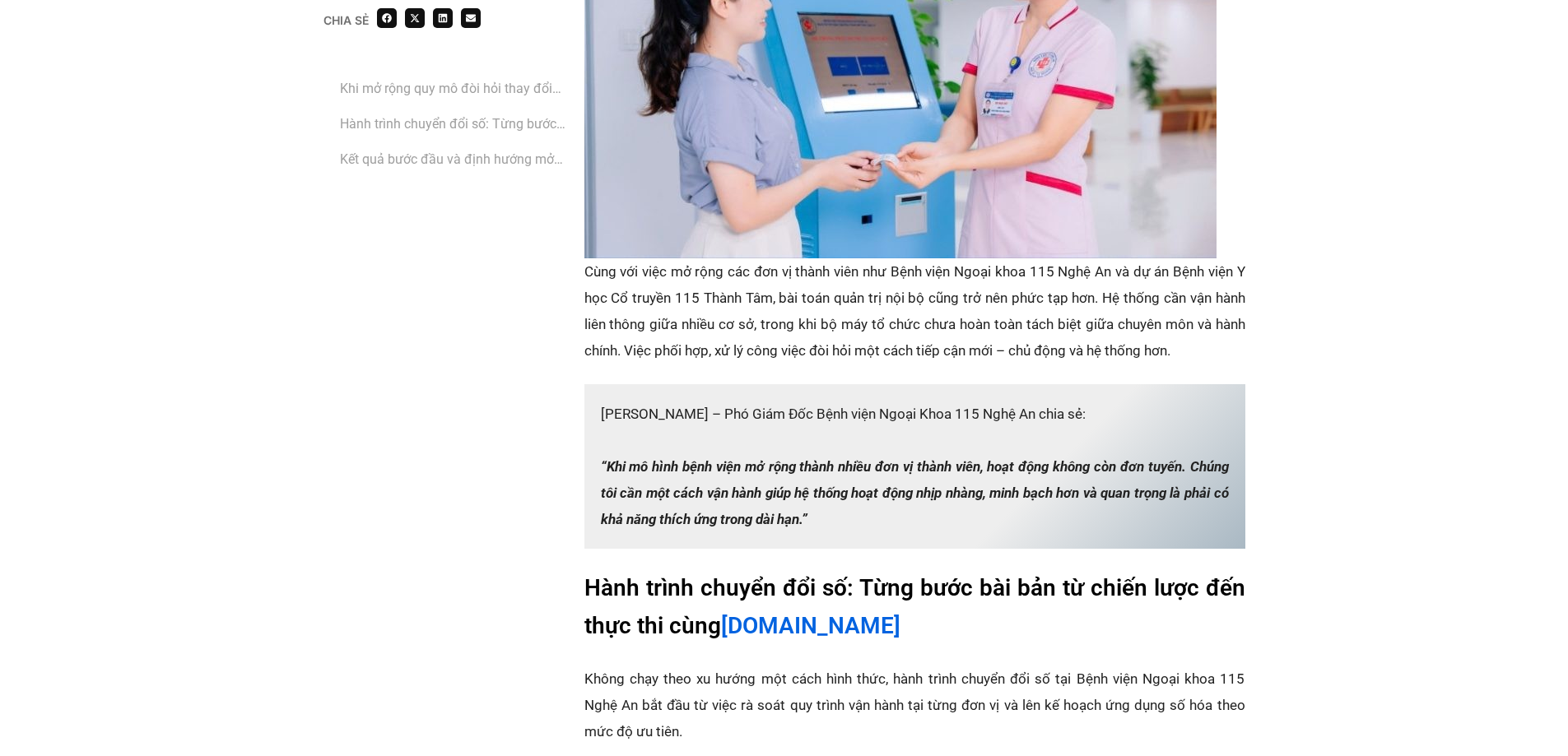
scroll to position [1728, 0]
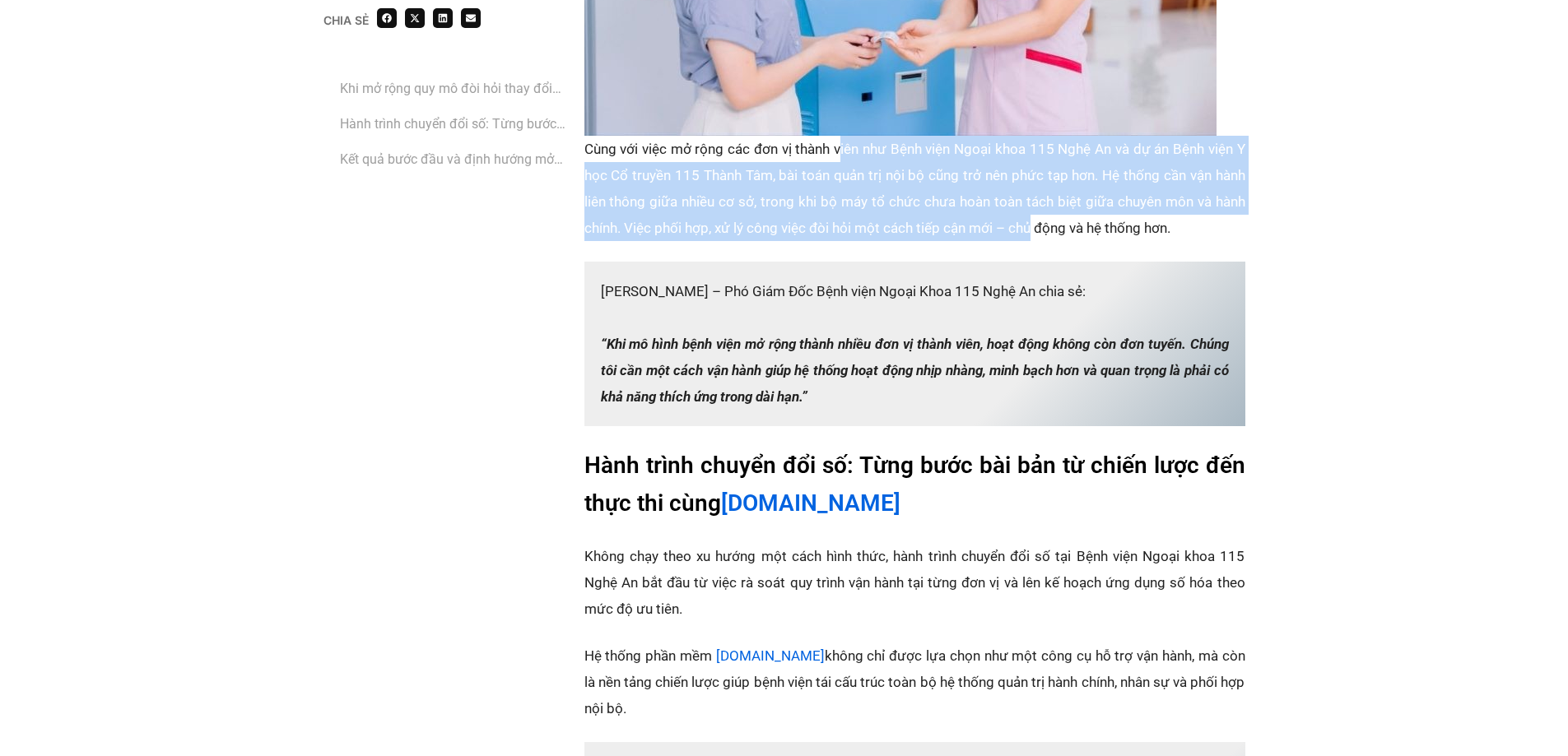
drag, startPoint x: 838, startPoint y: 123, endPoint x: 1035, endPoint y: 211, distance: 215.8
click at [1035, 211] on p "‏Cùng với việc mở rộng các đơn vị thành viên như Bệnh viện Ngoại khoa 115 Nghệ …" at bounding box center [914, 188] width 661 height 105
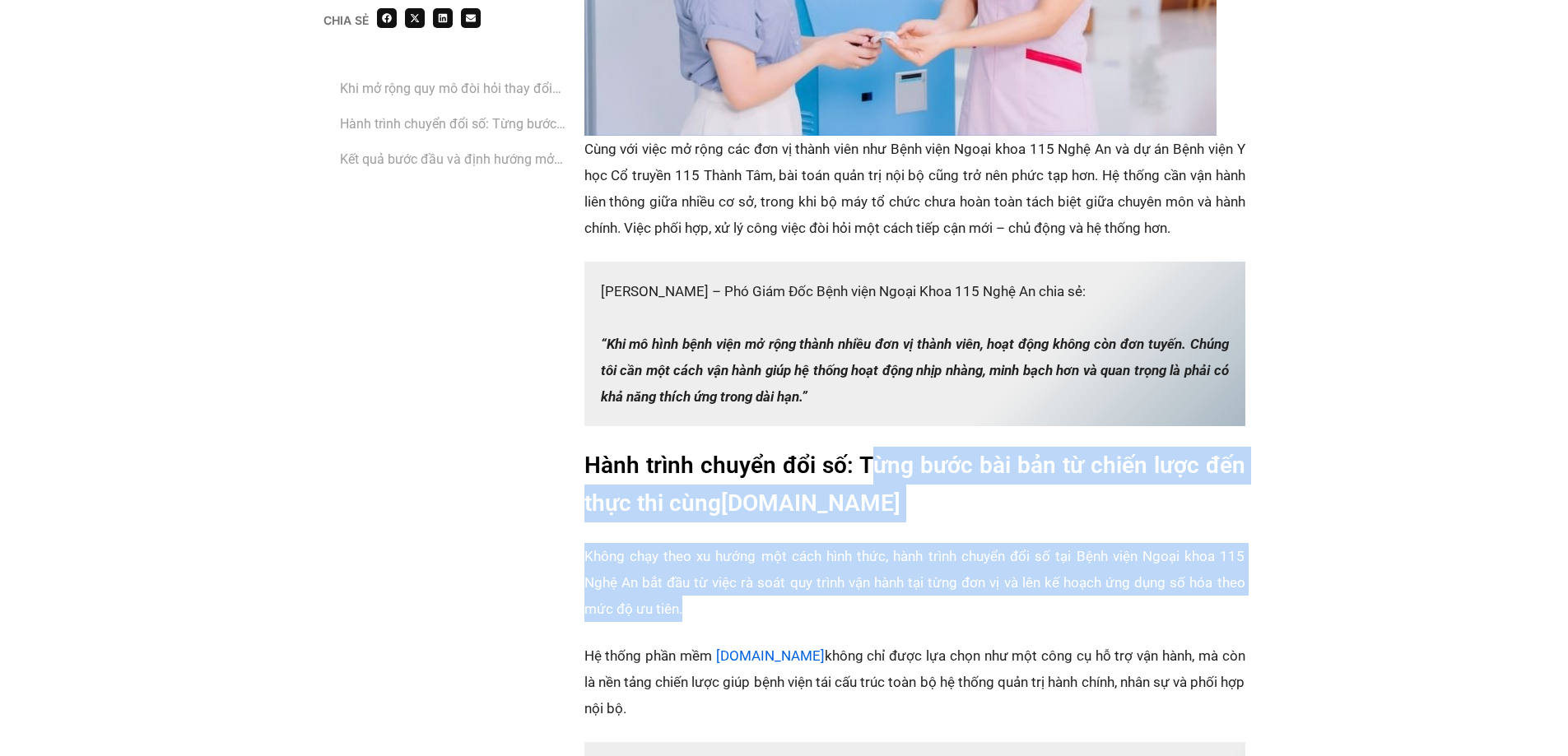
drag, startPoint x: 868, startPoint y: 447, endPoint x: 913, endPoint y: 582, distance: 142.3
click at [913, 582] on div "Trong bối cảnh ngành y tế Việt Nam đẩy mạnh chuyển đổi số, bài toán nâng cao hi…" at bounding box center [914, 527] width 661 height 2426
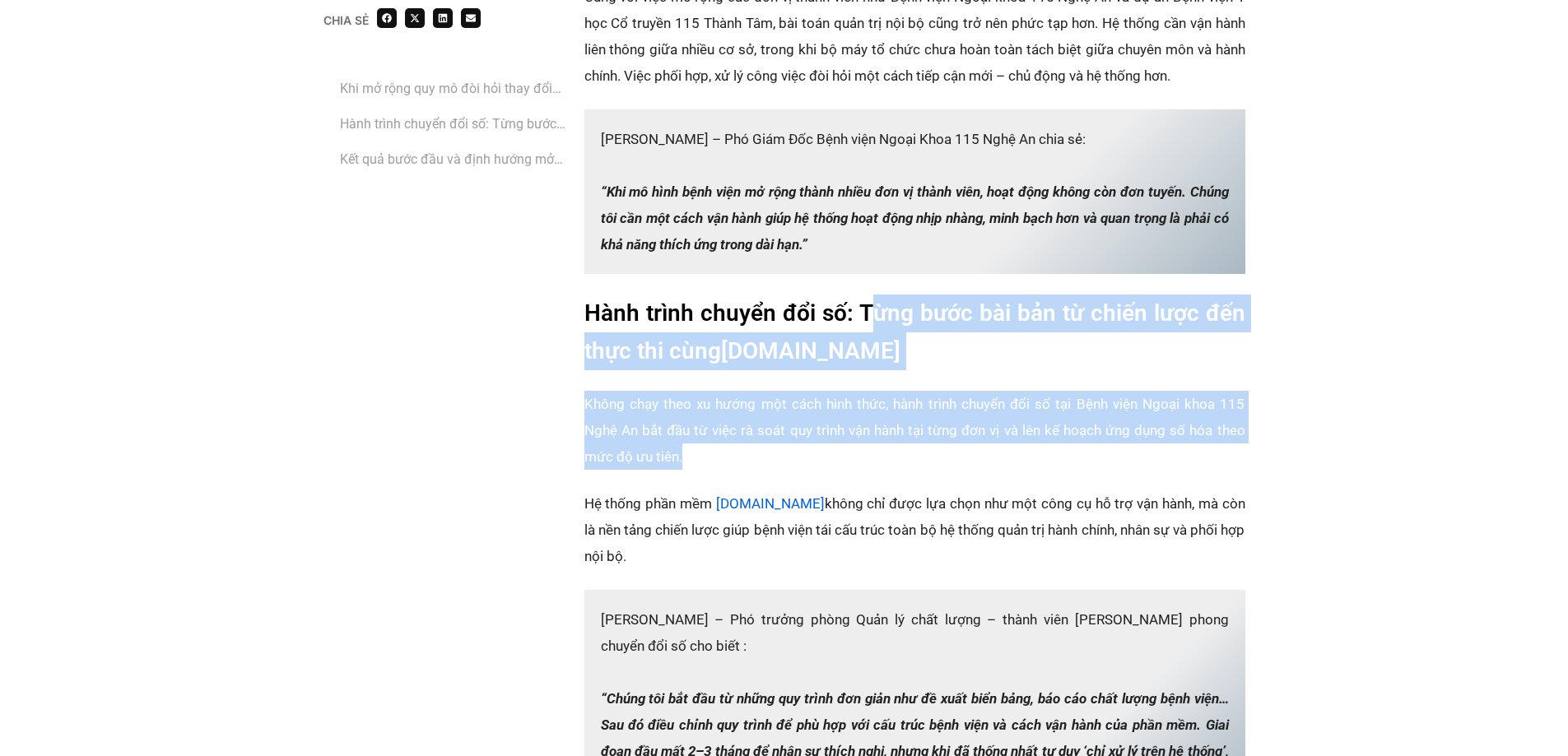
scroll to position [2056, 0]
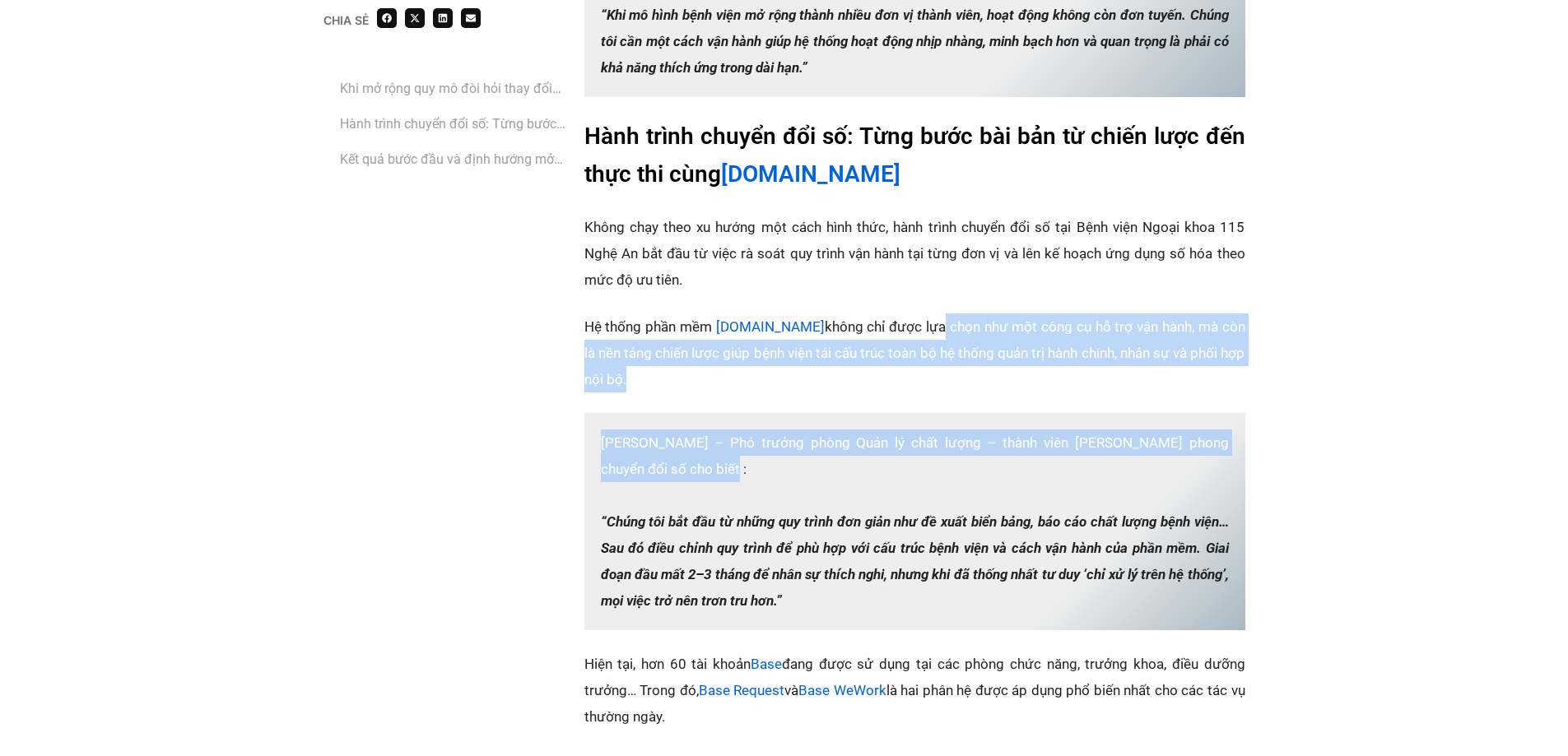
drag, startPoint x: 890, startPoint y: 297, endPoint x: 905, endPoint y: 438, distance: 141.8
click at [905, 438] on div "Trong bối cảnh ngành y tế Việt Nam đẩy mạnh chuyển đổi số, bài toán nâng cao hi…" at bounding box center [914, 198] width 661 height 2426
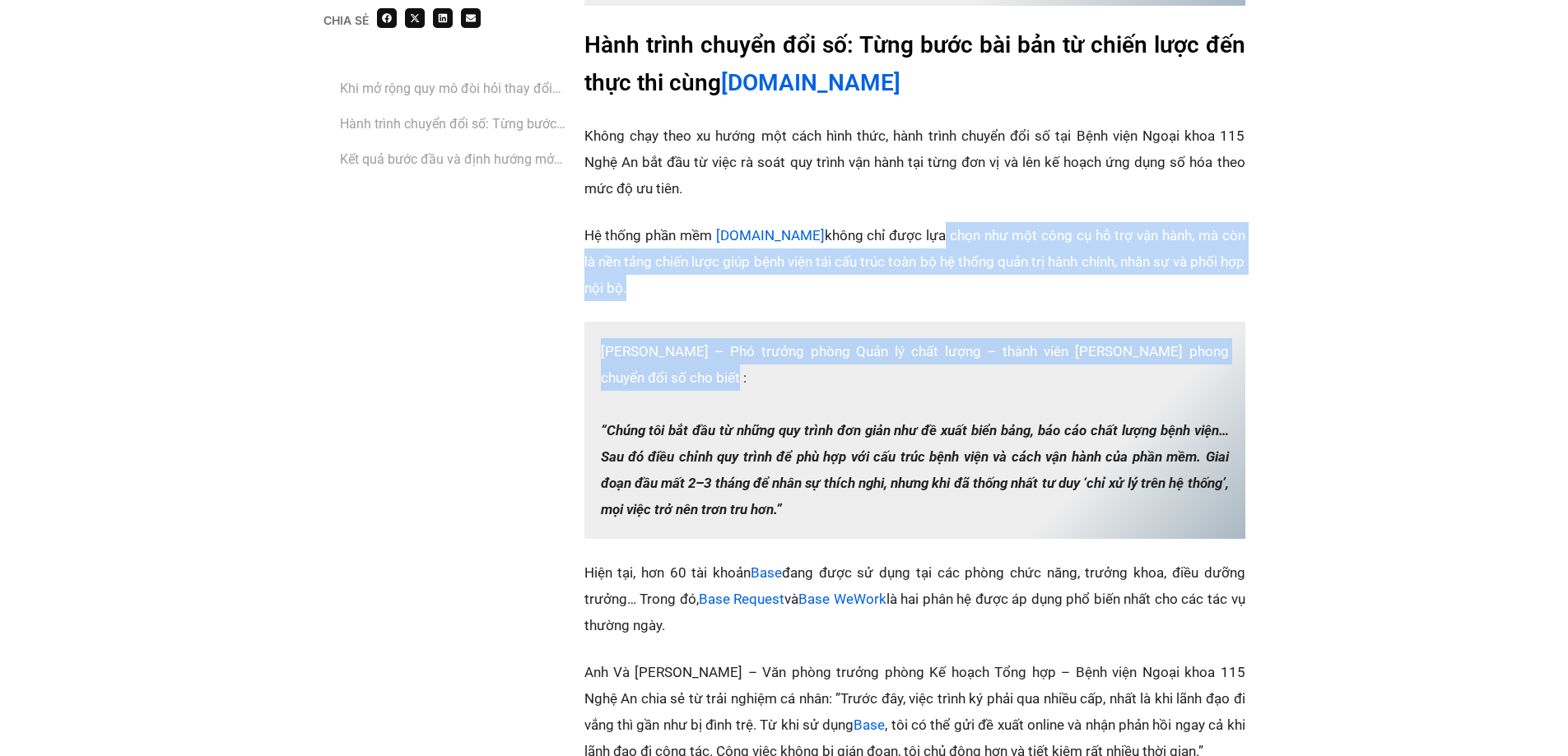
scroll to position [2386, 0]
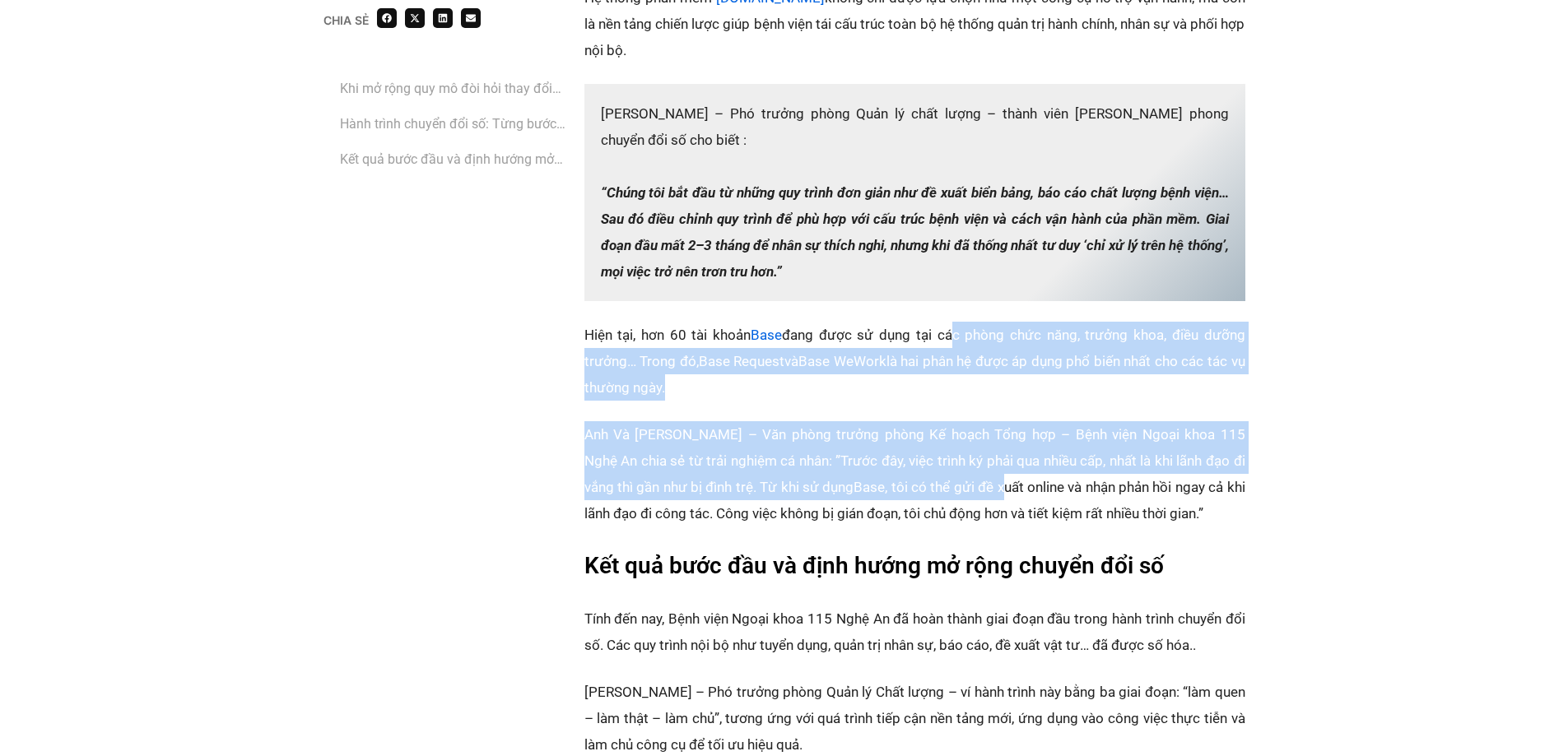
drag, startPoint x: 948, startPoint y: 313, endPoint x: 964, endPoint y: 464, distance: 151.8
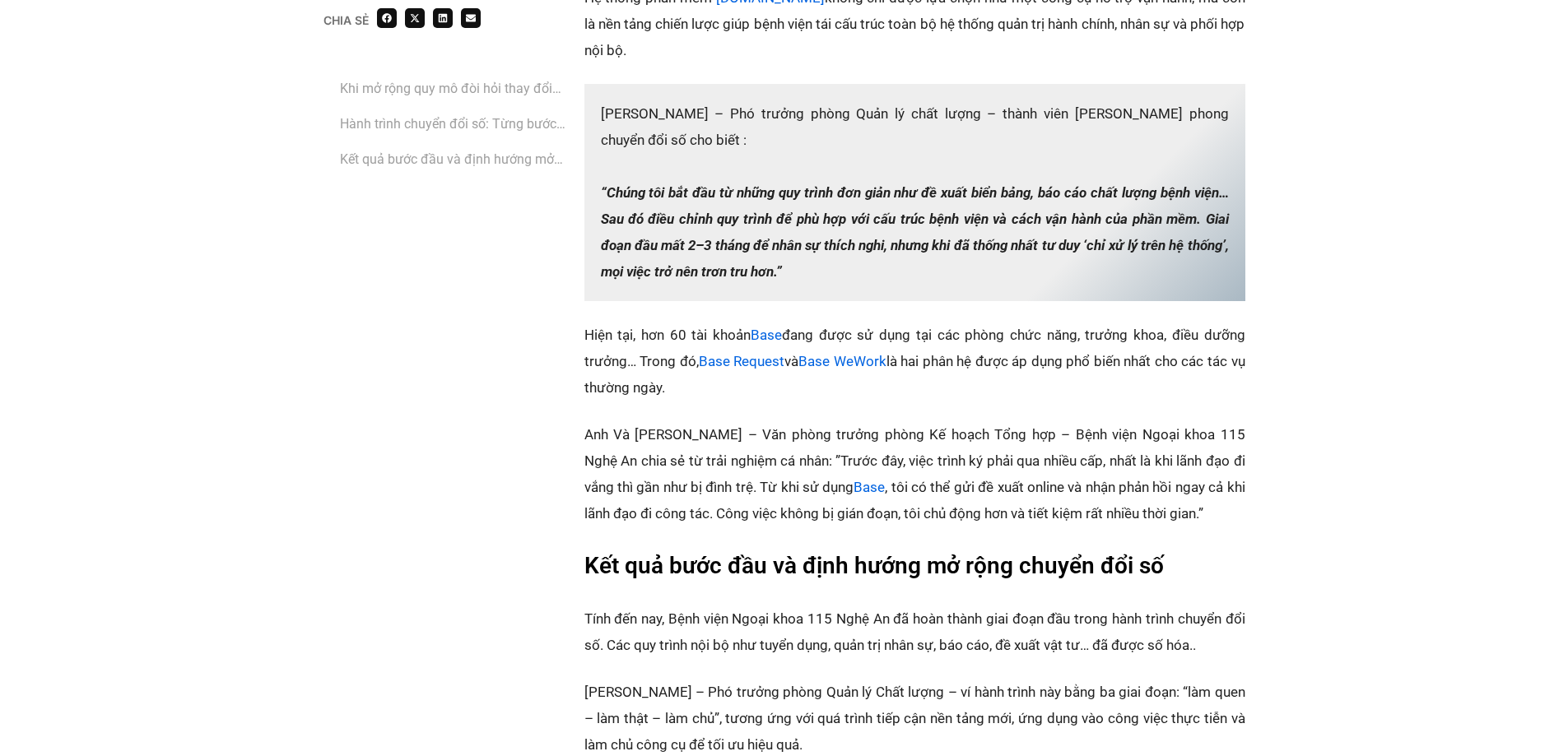
click at [957, 547] on h2 "‏Kết quả bước đầu và định hướng mở rộng chuyển đổi số" at bounding box center [914, 566] width 661 height 38
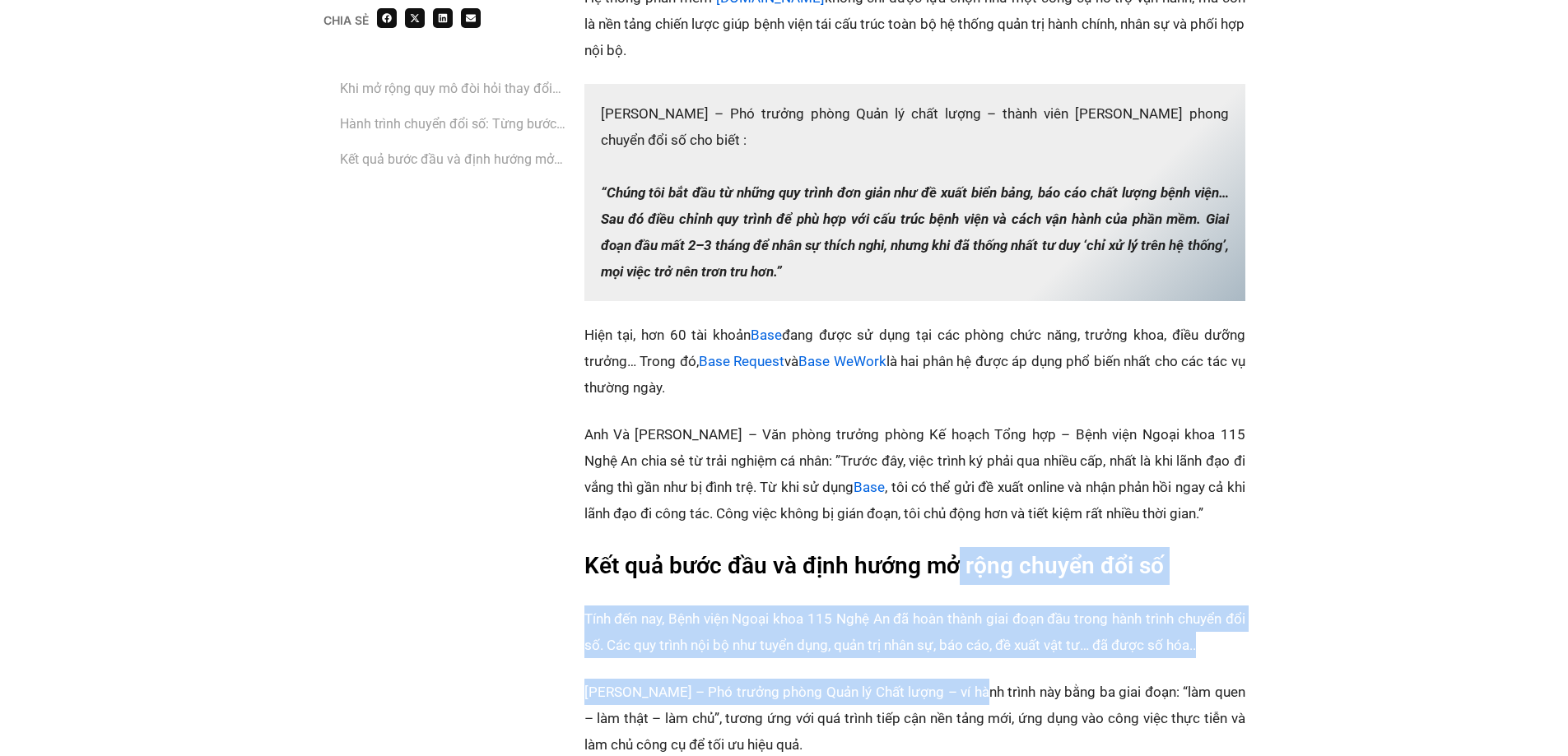
drag, startPoint x: 957, startPoint y: 528, endPoint x: 980, endPoint y: 649, distance: 123.2
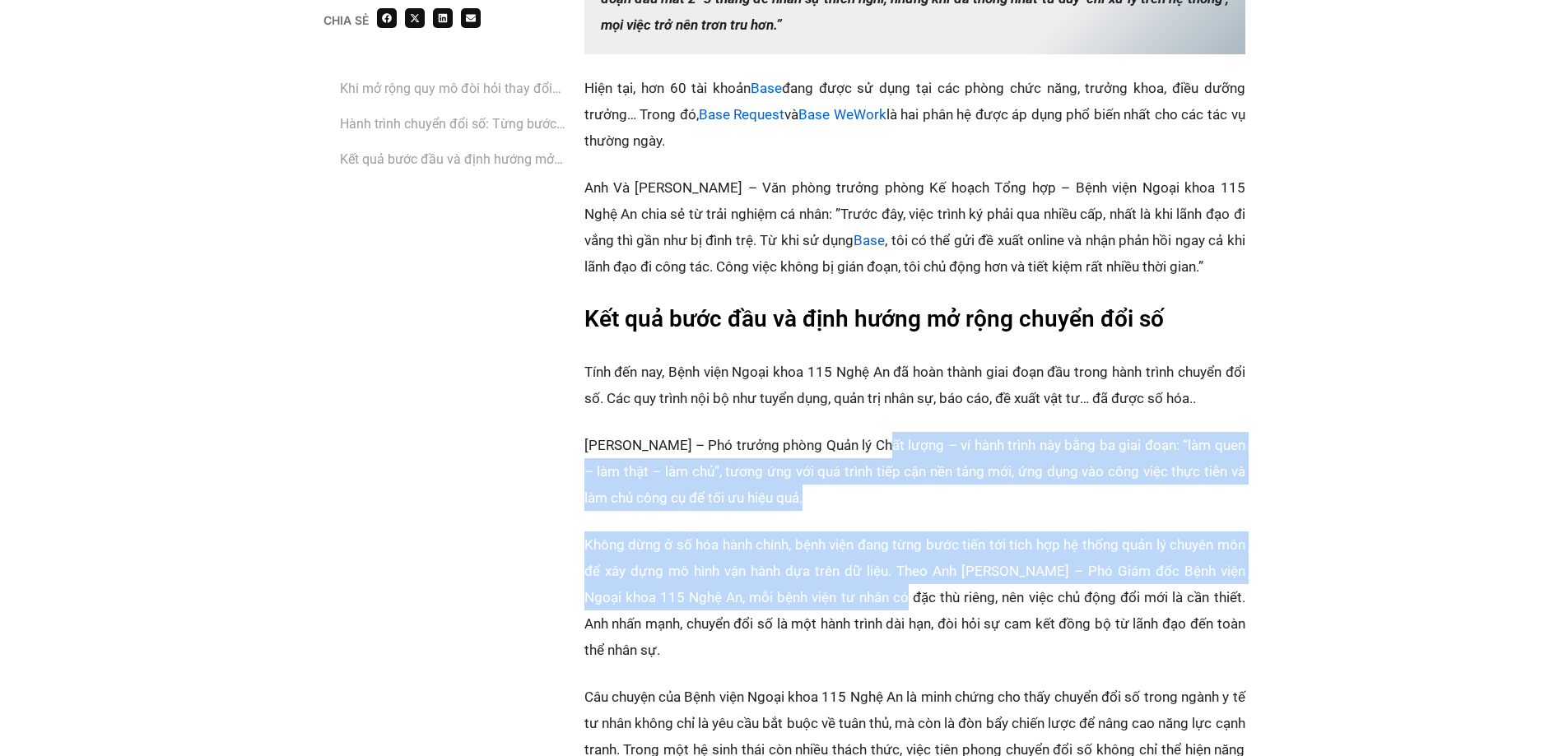
drag, startPoint x: 890, startPoint y: 493, endPoint x: 901, endPoint y: 570, distance: 77.8
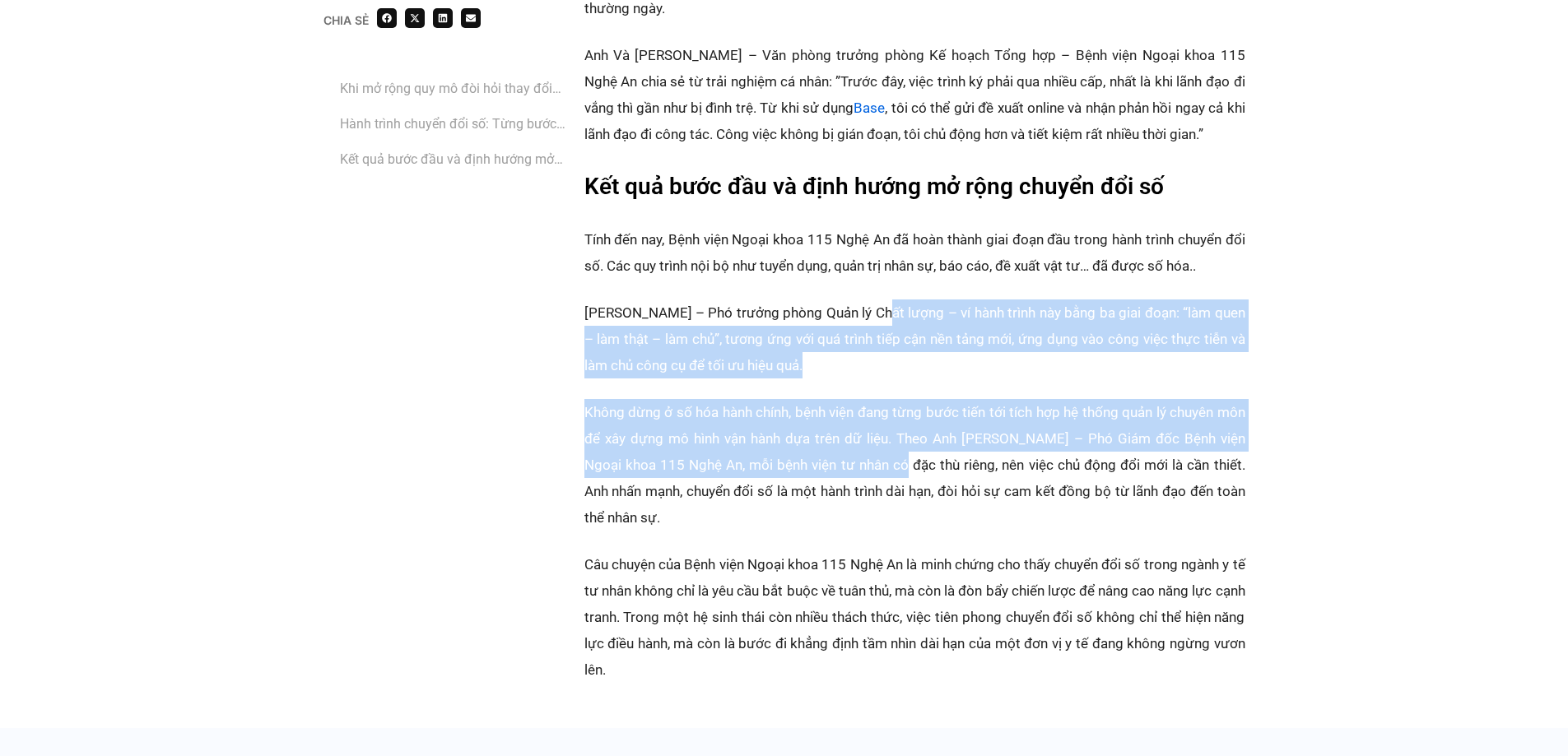
scroll to position [2880, 0]
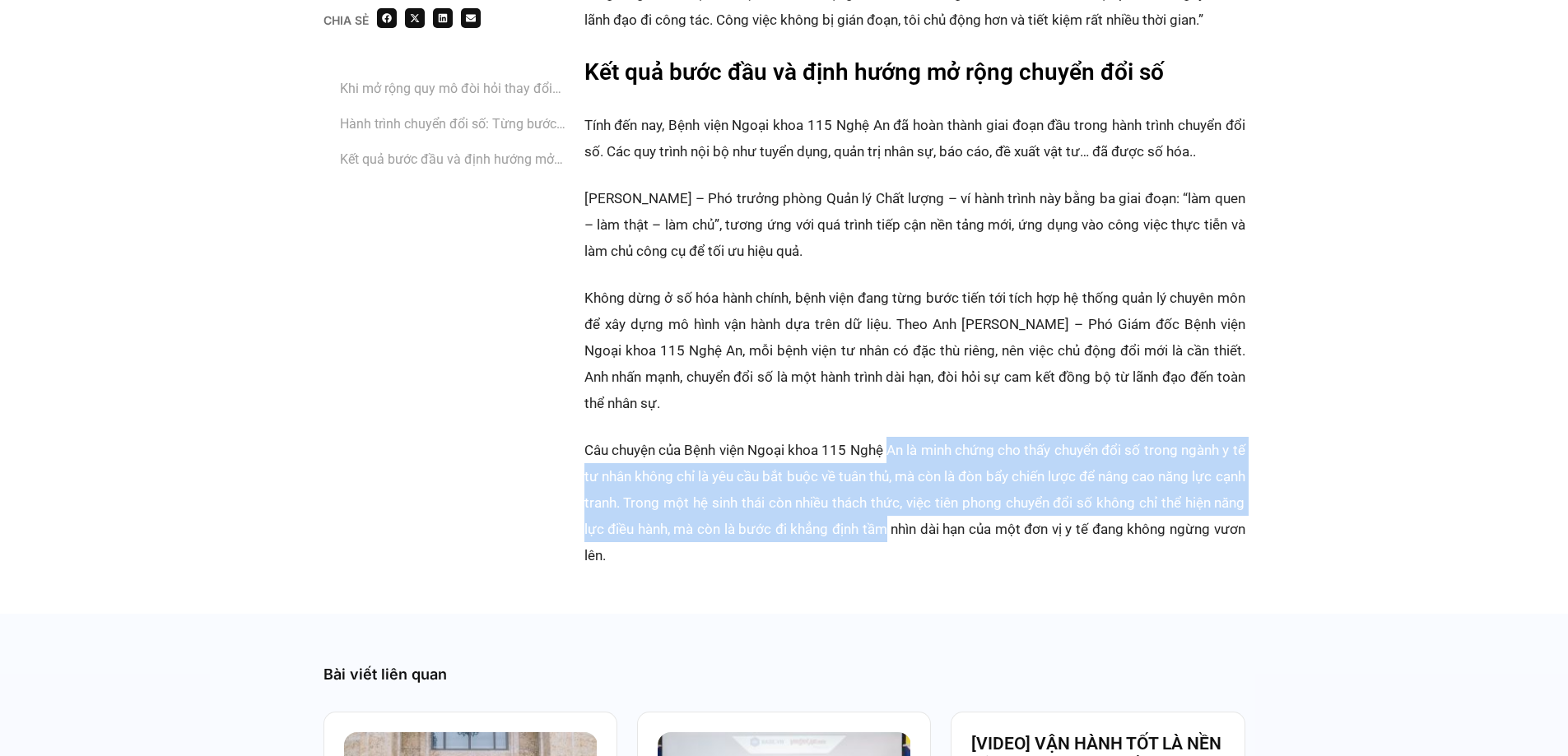
drag, startPoint x: 898, startPoint y: 425, endPoint x: 917, endPoint y: 509, distance: 86.1
click at [917, 509] on p "‏Câu chuyện của Bệnh viện Ngoại khoa 115 Nghệ An là minh chứng cho thấy chuyển …" at bounding box center [914, 502] width 661 height 132
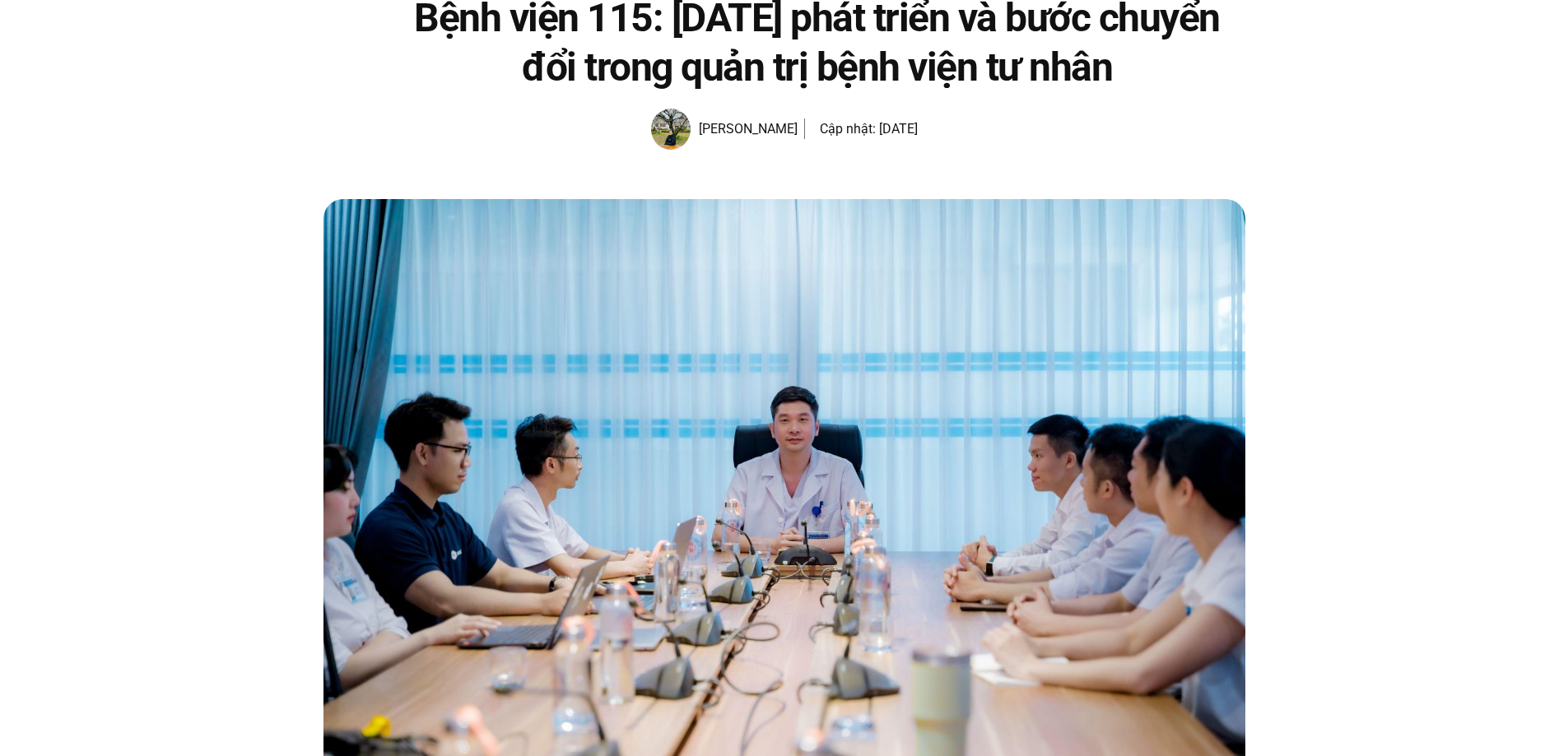
scroll to position [0, 0]
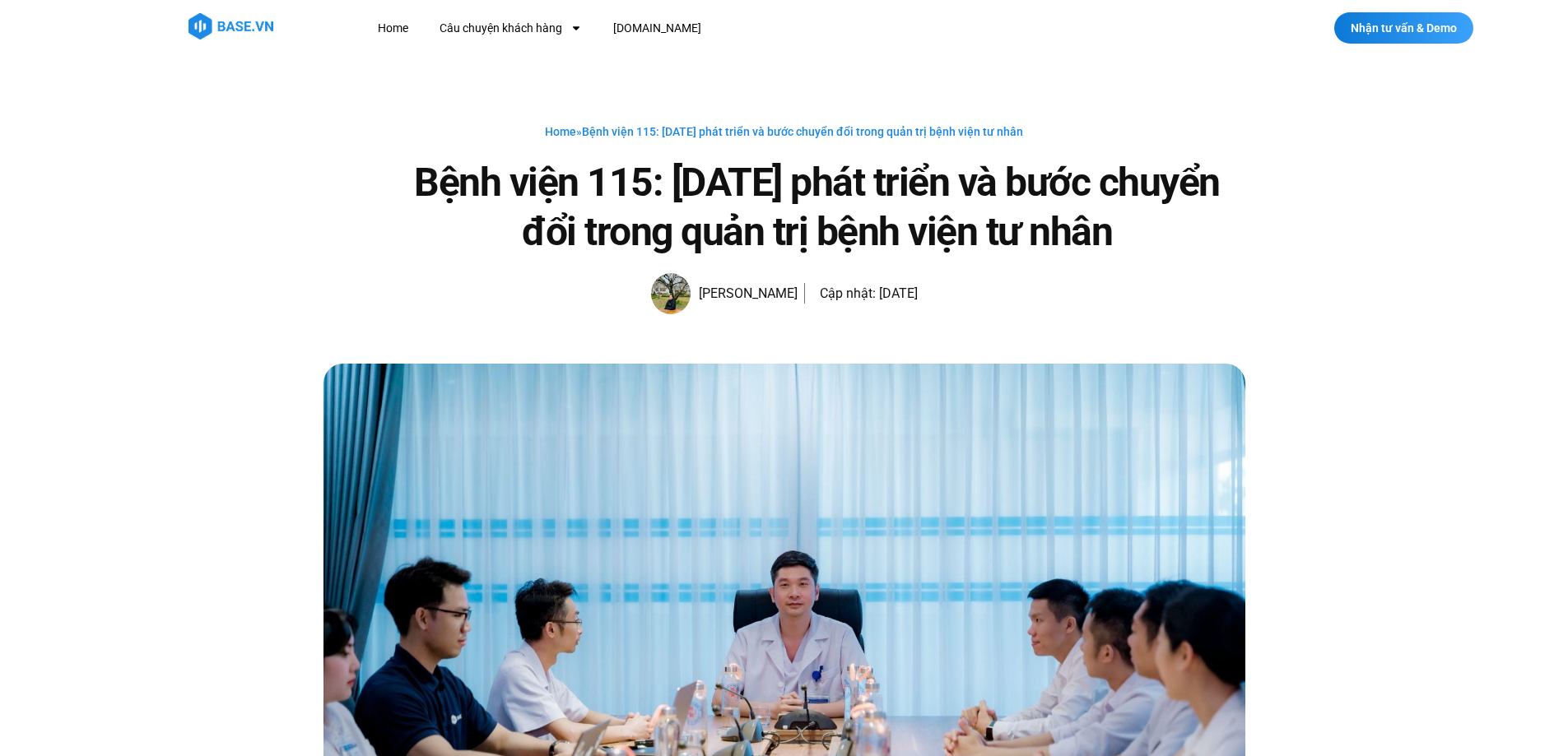
click at [1110, 34] on section "Home Câu chuyện khách hàng Logistics Sản xuất Xây dựng F&B Dược Y tế Giáo dục B…" at bounding box center [629, 27] width 1234 height 30
click at [1065, 299] on div "Home » Bệnh viện 115: 20 năm phát triển và bước chuyển đổi trong quản trị bệnh …" at bounding box center [784, 218] width 922 height 192
click at [479, 29] on link "Câu chuyện khách hàng" at bounding box center [510, 27] width 167 height 30
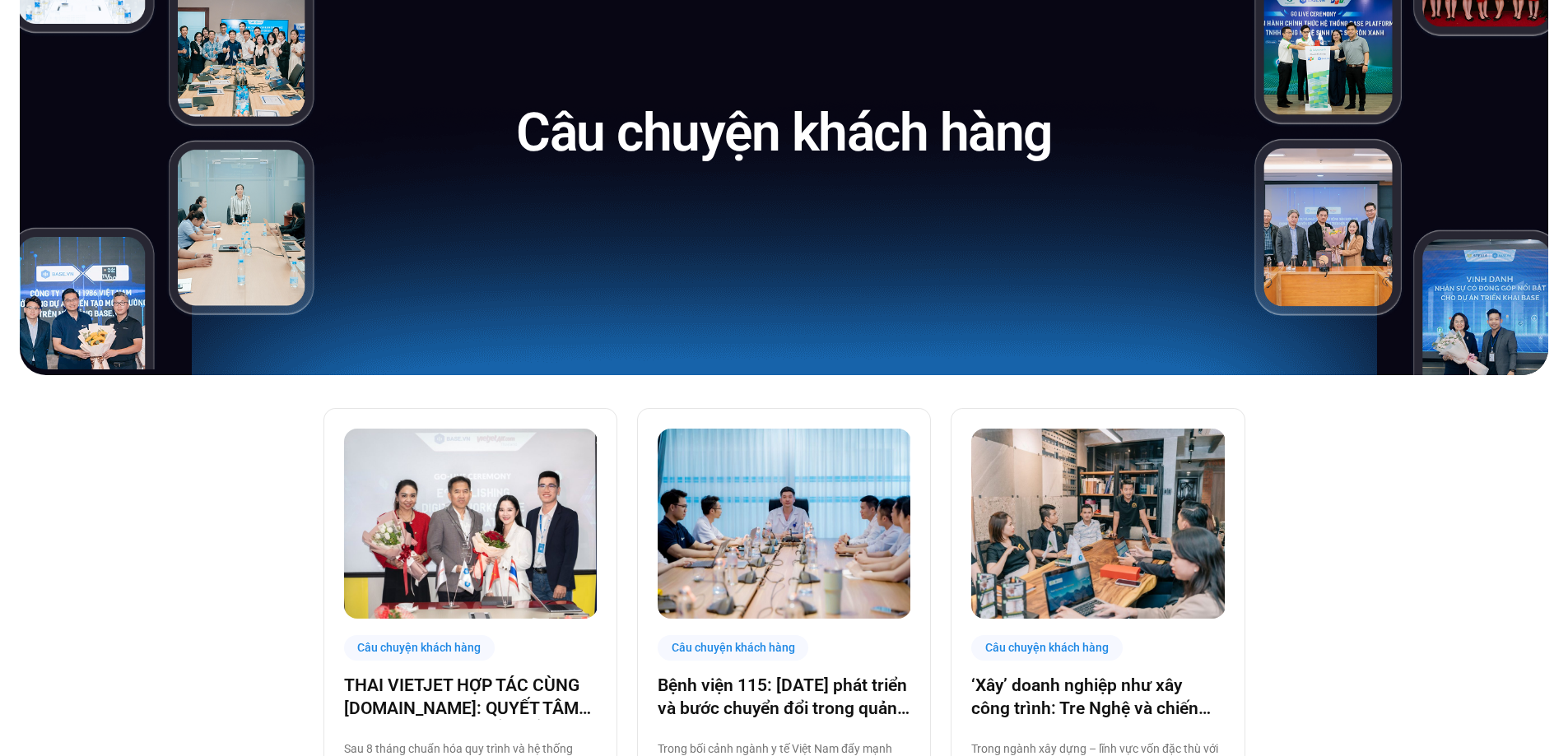
scroll to position [576, 0]
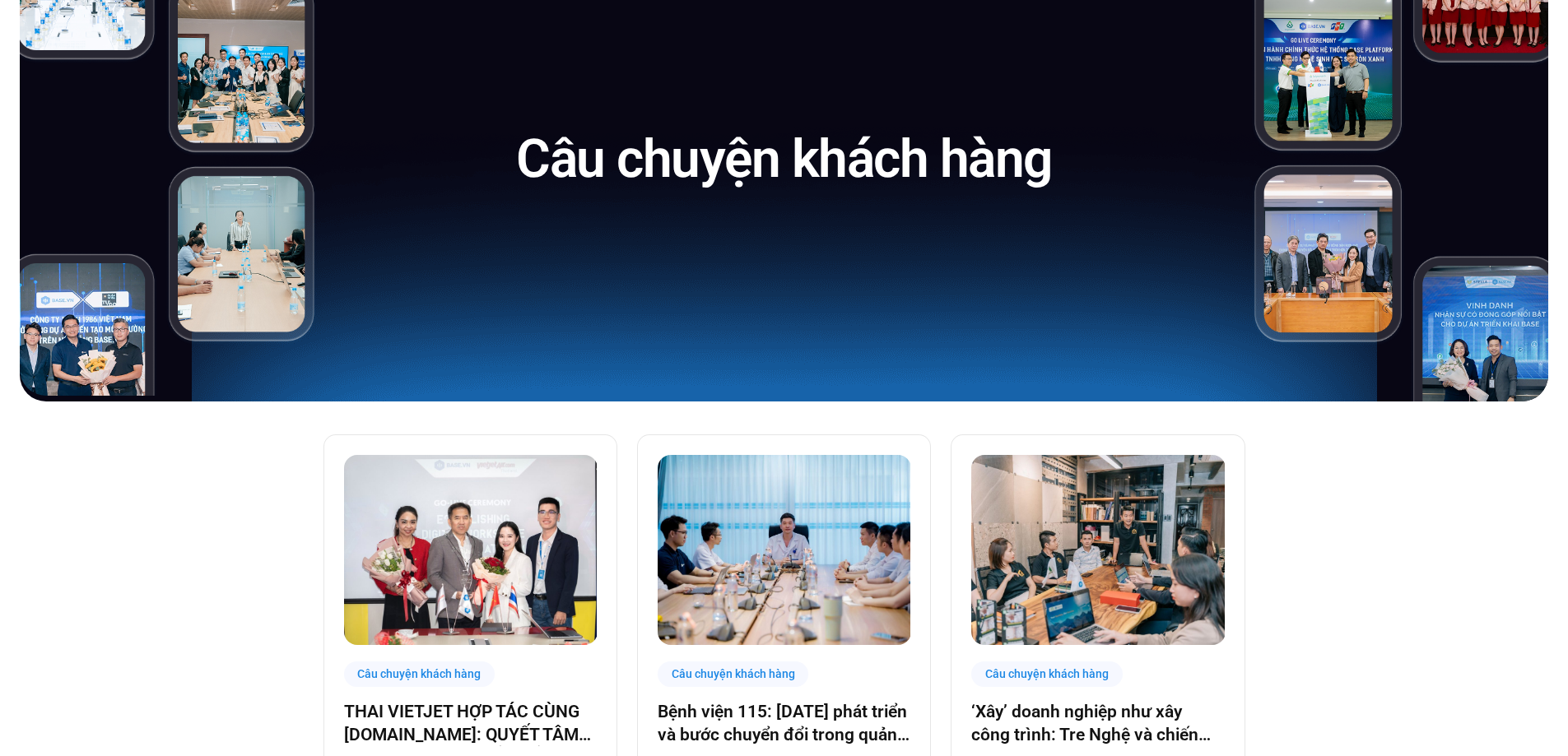
scroll to position [0, 0]
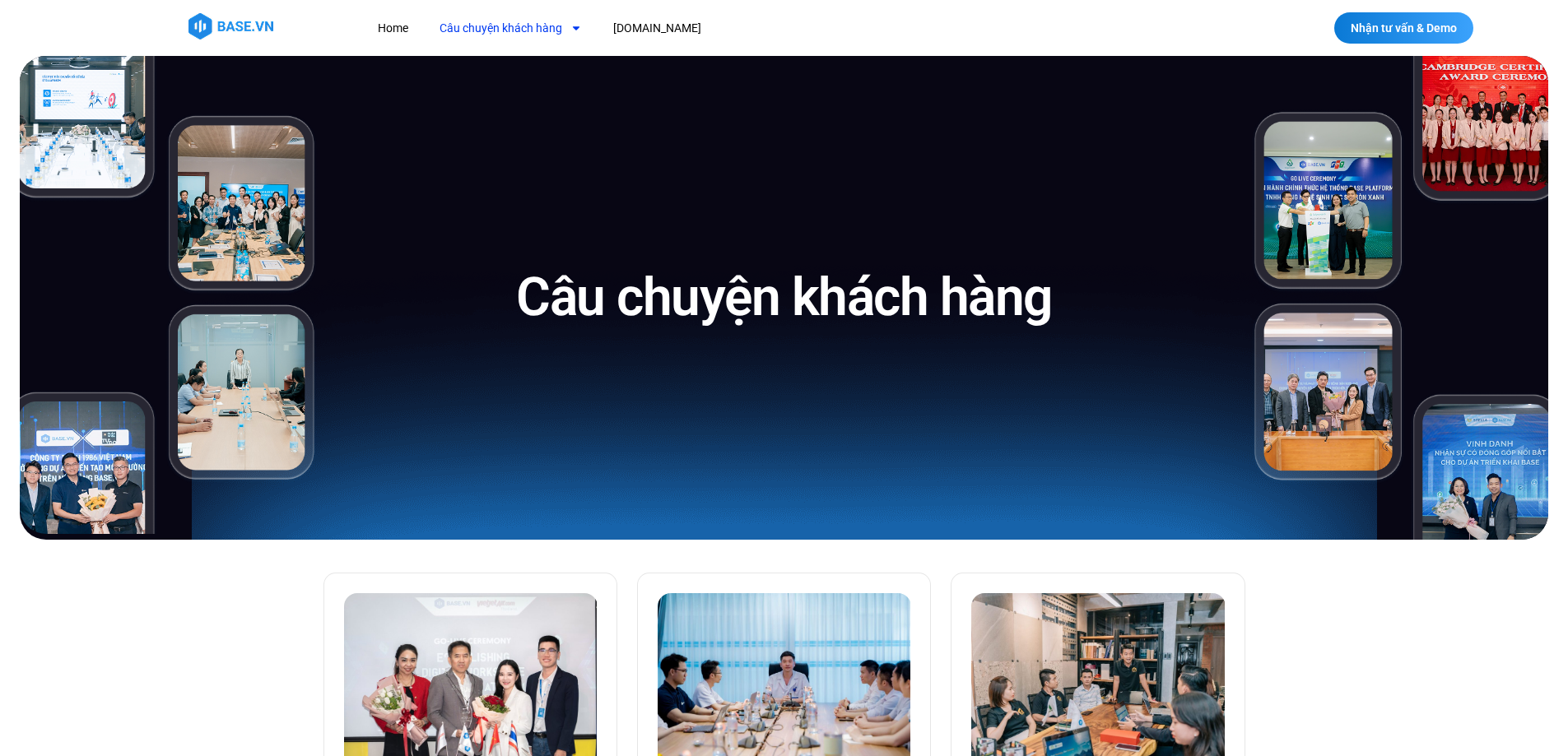
click at [741, 45] on div at bounding box center [784, 27] width 1568 height 56
click at [707, 29] on nav "Home Câu chuyện khách hàng Logistics Sản xuất Xây dựng F&B Dược Y tế Giáo dục […" at bounding box center [684, 27] width 638 height 30
click at [801, 30] on nav "Home Câu chuyện khách hàng Logistics Sản xuất Xây dựng F&B Dược Y tế Giáo dục […" at bounding box center [684, 27] width 638 height 30
click at [748, 20] on nav "Home Câu chuyện khách hàng Logistics Sản xuất Xây dựng F&B Dược Y tế Giáo dục […" at bounding box center [684, 27] width 638 height 30
